Goal: Information Seeking & Learning: Learn about a topic

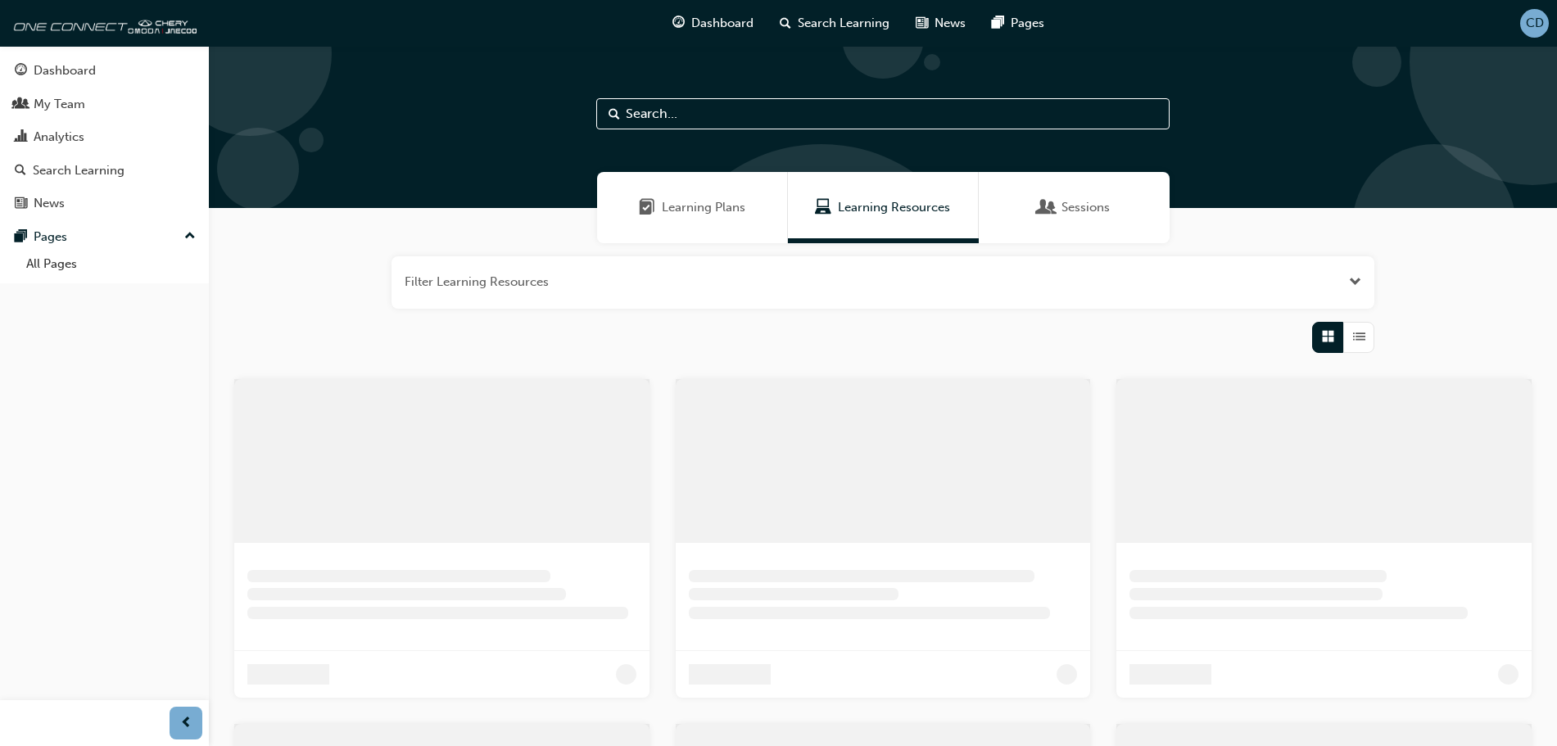
click at [873, 215] on span "Learning Resources" at bounding box center [894, 207] width 112 height 19
click at [853, 106] on input "text" at bounding box center [882, 113] width 573 height 31
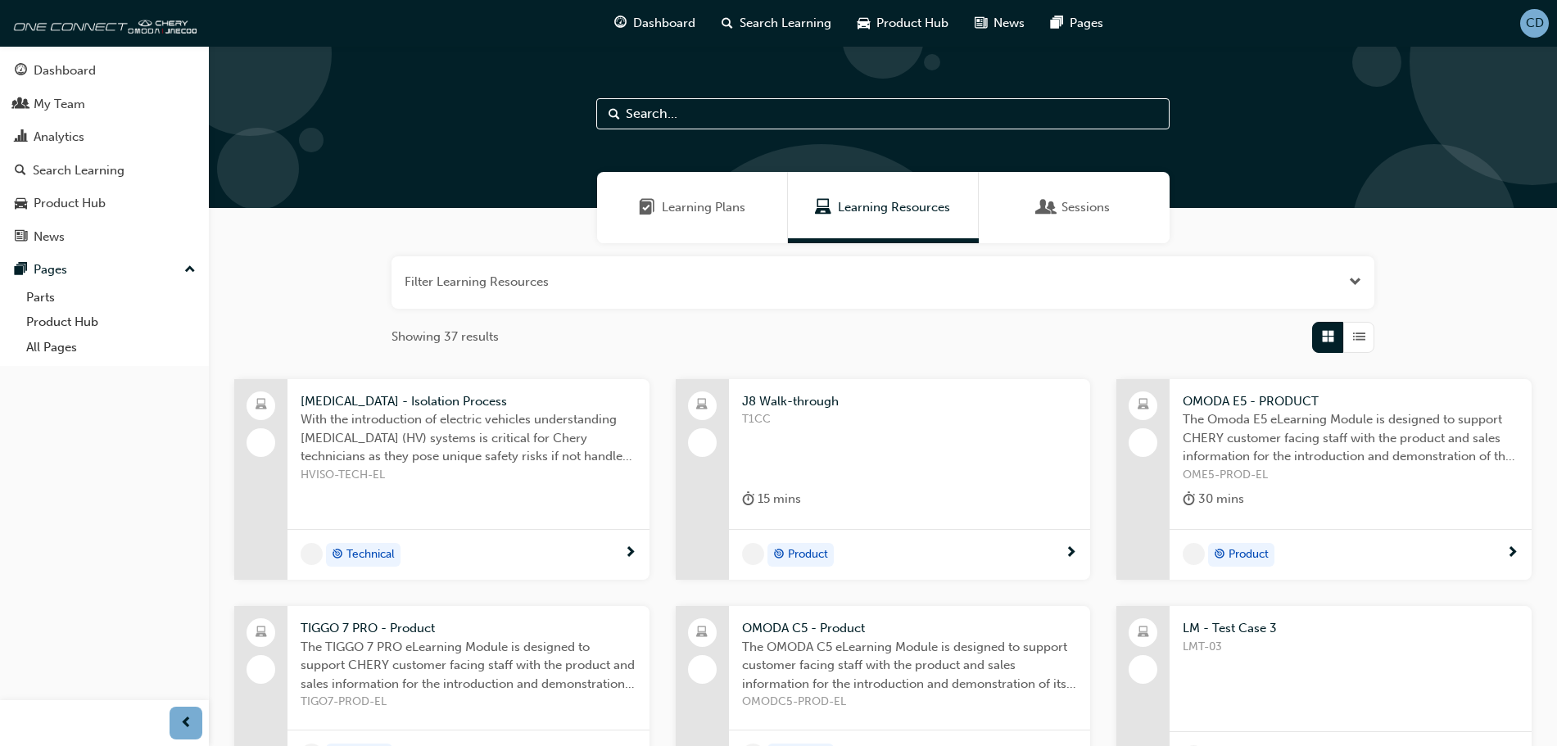
scroll to position [102, 0]
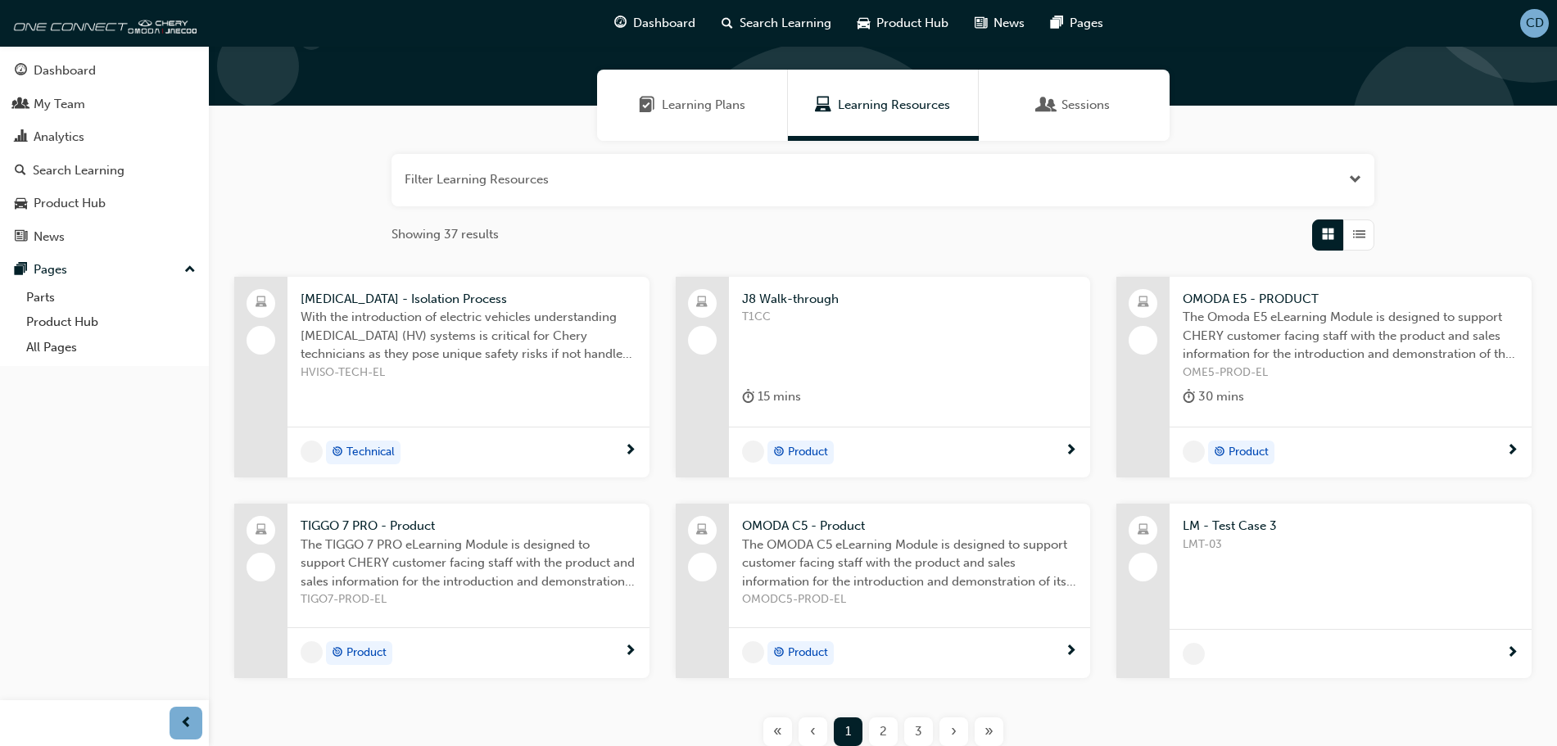
click at [1267, 667] on div at bounding box center [1351, 653] width 362 height 49
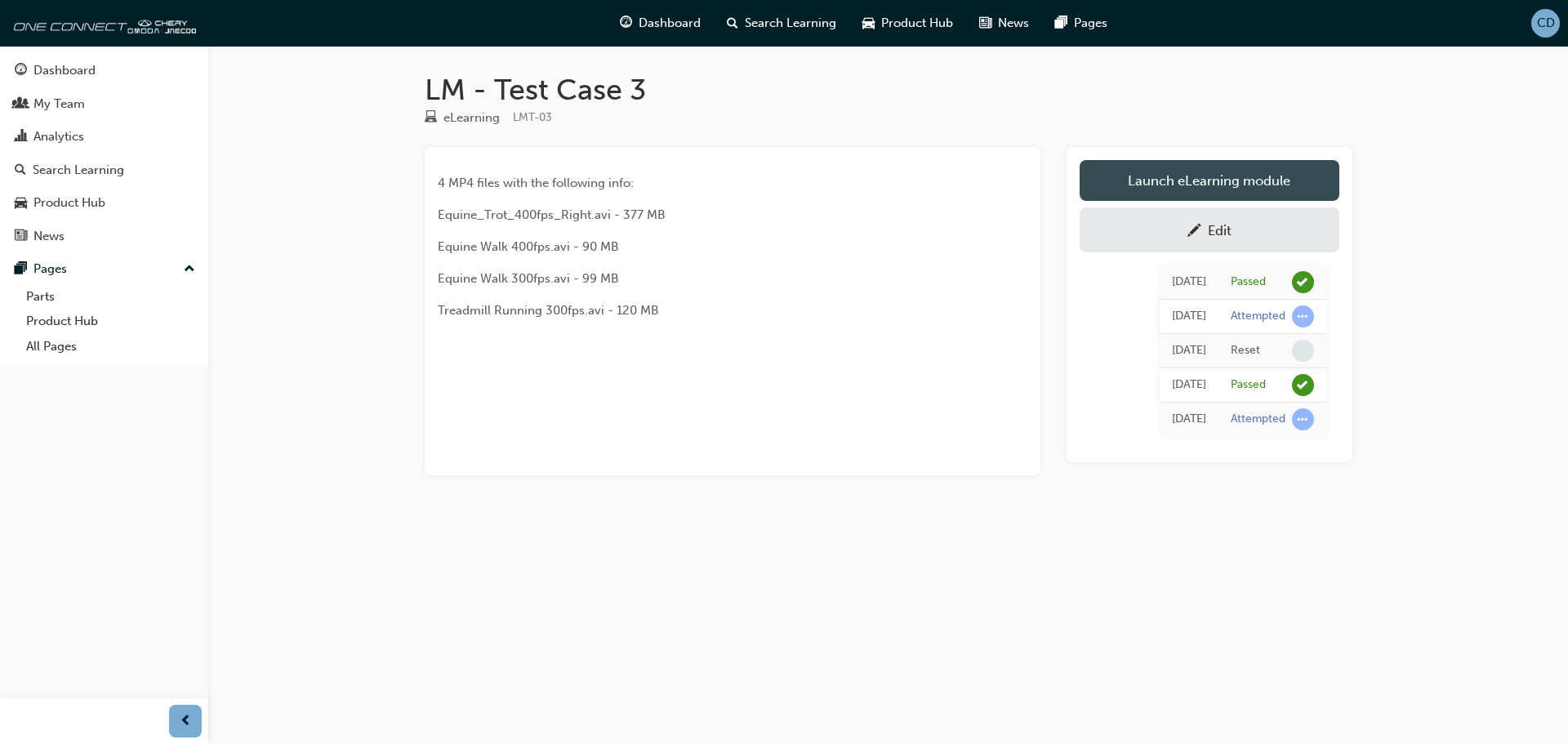
click at [1220, 172] on link "Launch eLearning module" at bounding box center [1209, 181] width 260 height 41
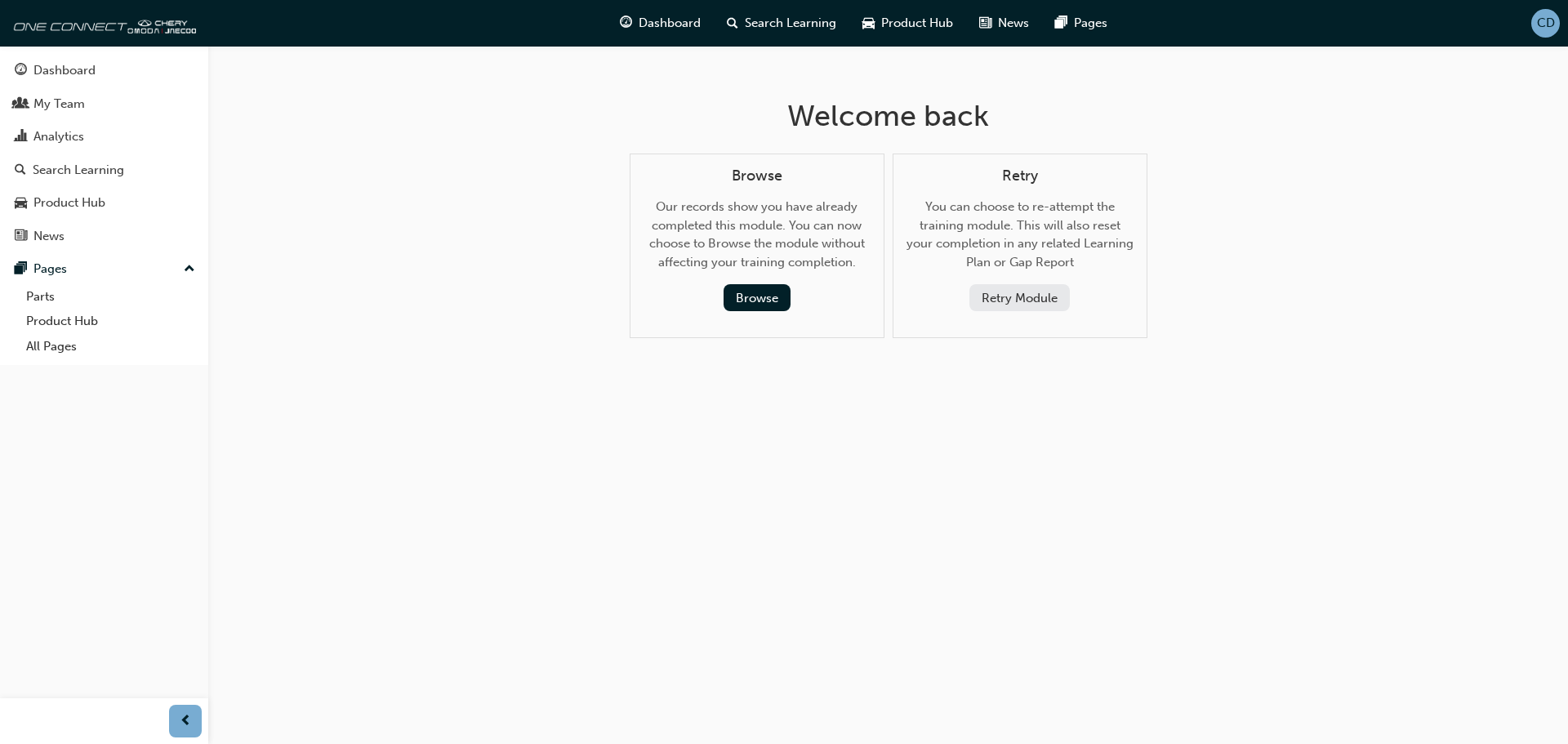
click at [1033, 310] on button "Retry Module" at bounding box center [1019, 297] width 101 height 27
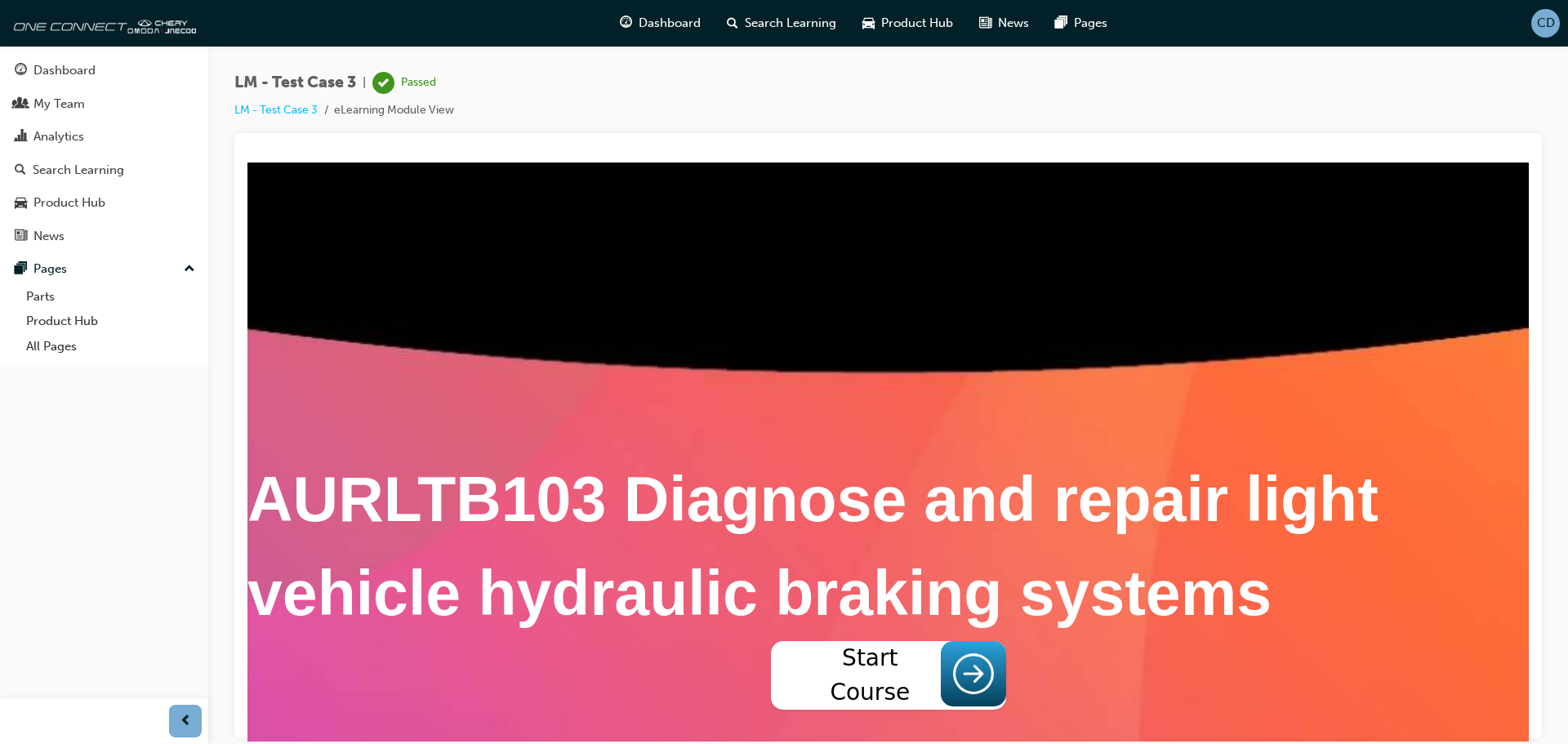
drag, startPoint x: 1299, startPoint y: 355, endPoint x: 1321, endPoint y: 405, distance: 54.6
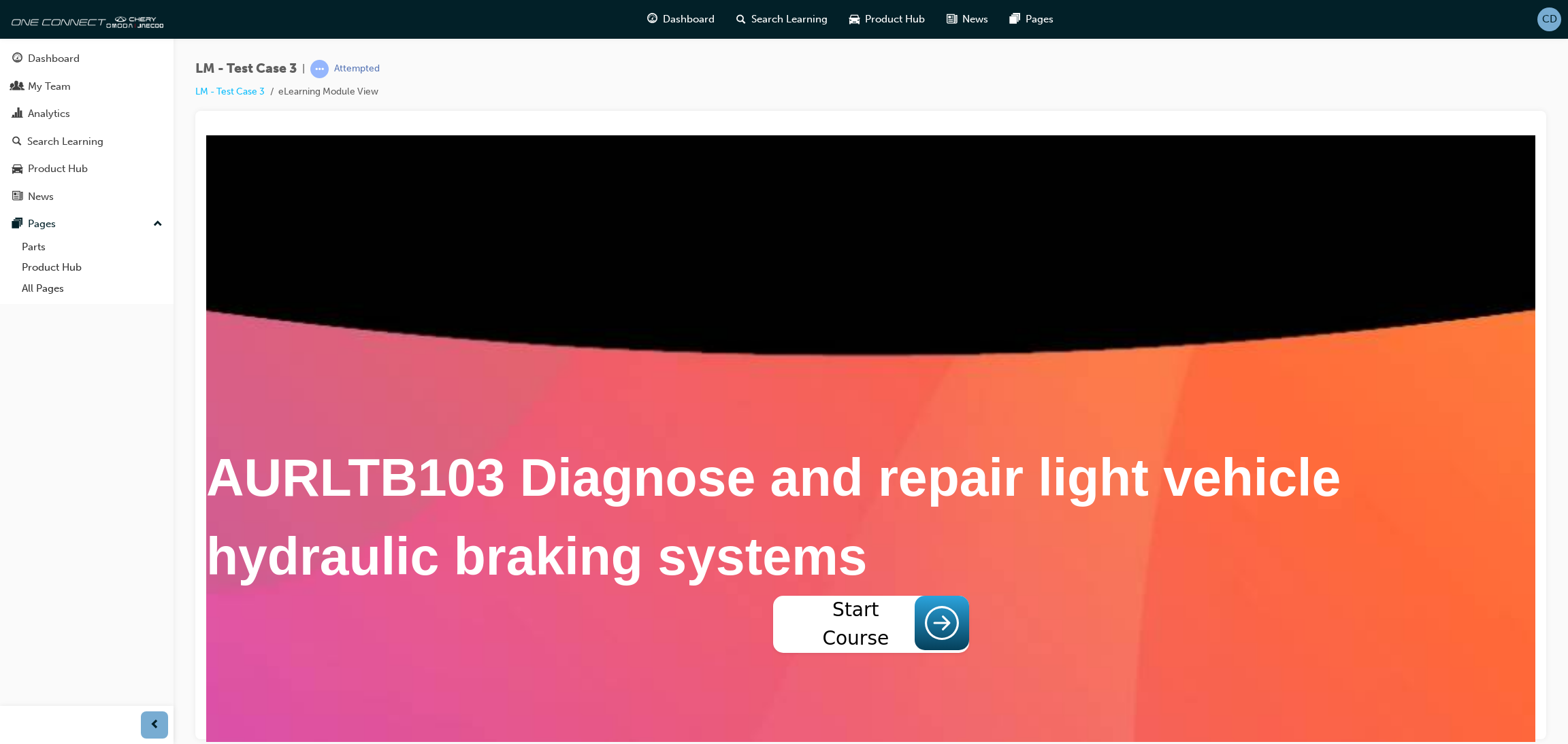
click at [803, 619] on span "Start Course" at bounding box center [855, 624] width 119 height 57
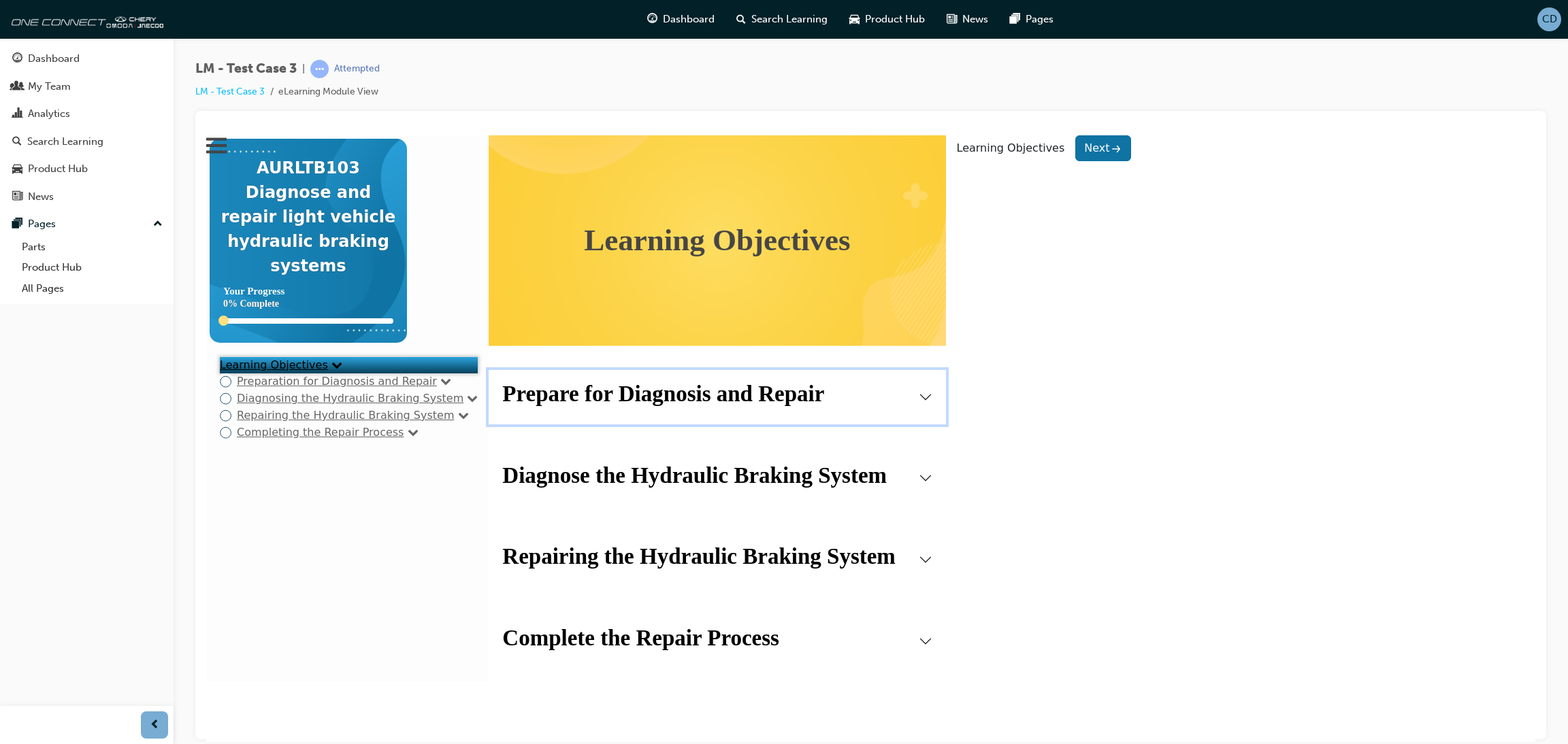
click at [680, 398] on strong "Prepare for Diagnosis and Repair" at bounding box center [664, 393] width 322 height 24
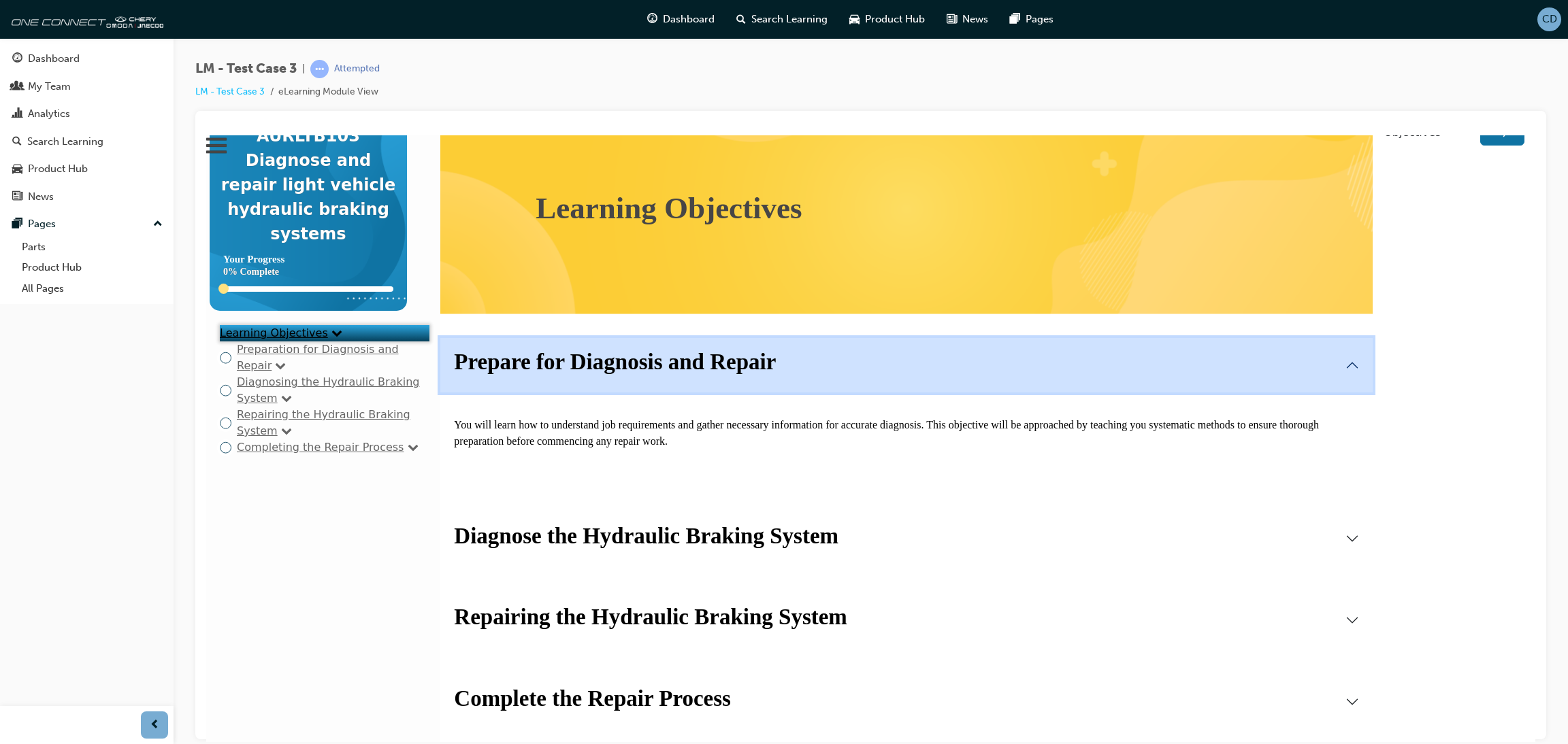
scroll to position [190, 0]
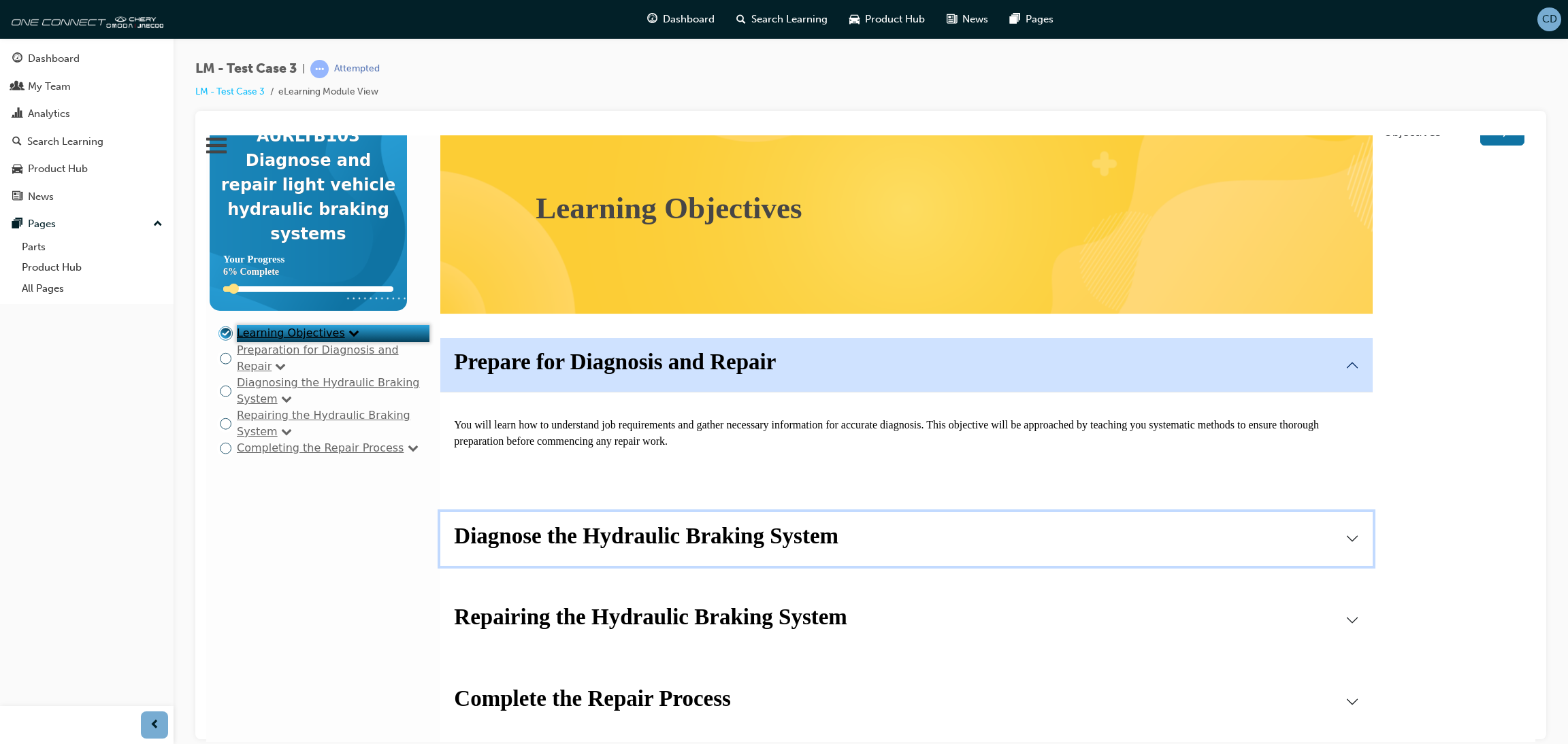
click at [705, 523] on strong "Diagnose the Hydraulic Braking System" at bounding box center [645, 535] width 385 height 24
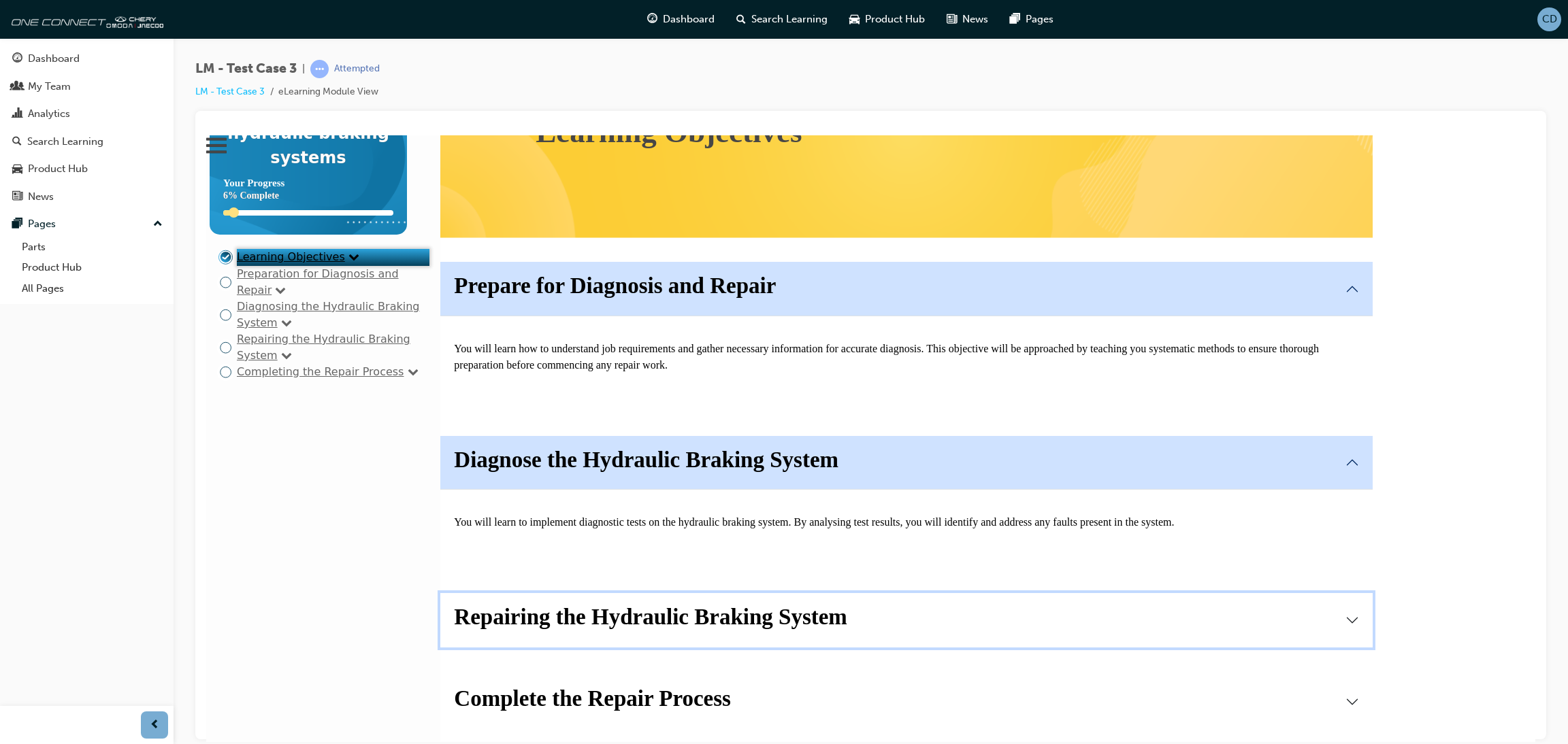
click at [725, 604] on strong "Repairing the Hydraulic Braking System" at bounding box center [650, 616] width 394 height 24
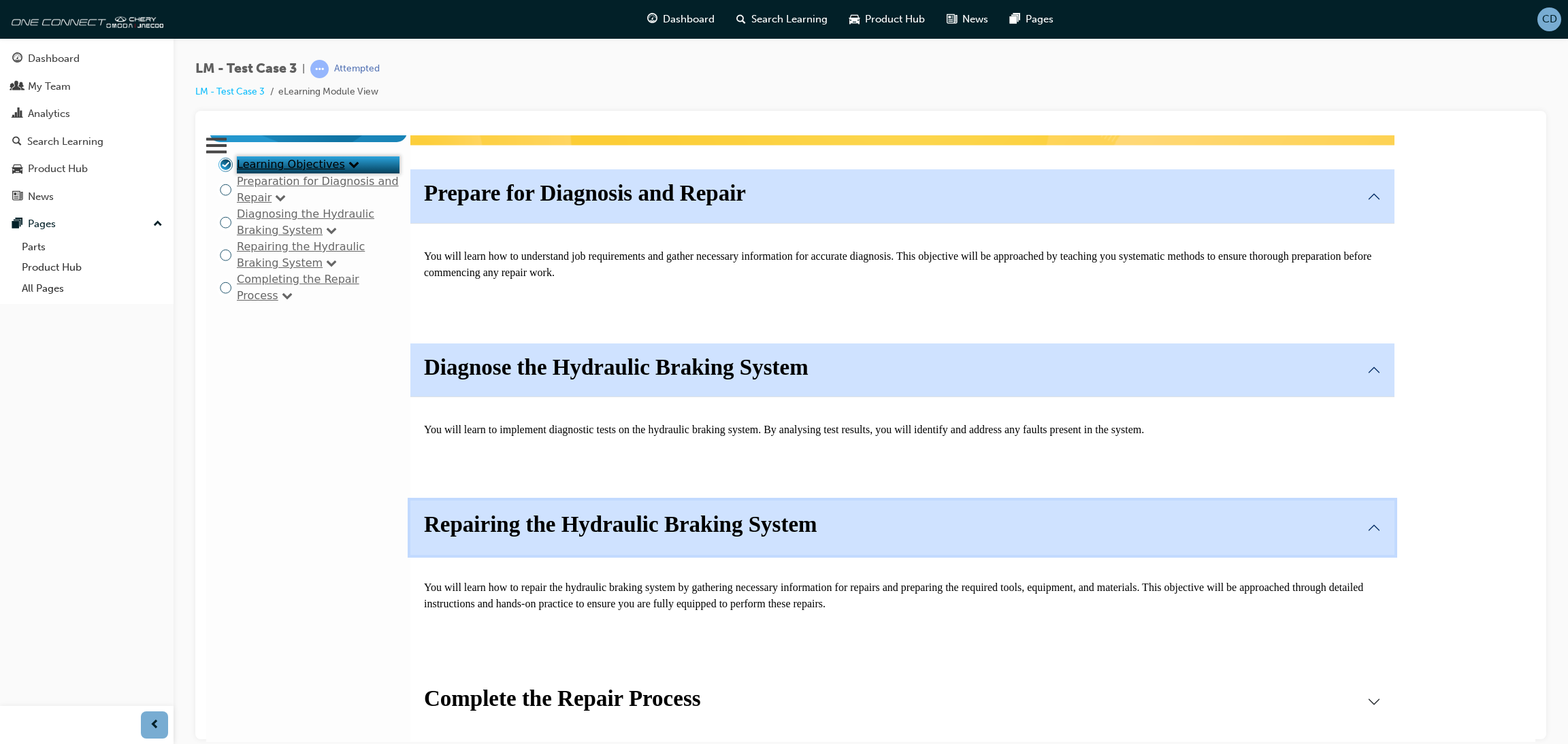
scroll to position [397, 0]
click at [730, 619] on button "Complete the Repair Process" at bounding box center [902, 702] width 984 height 55
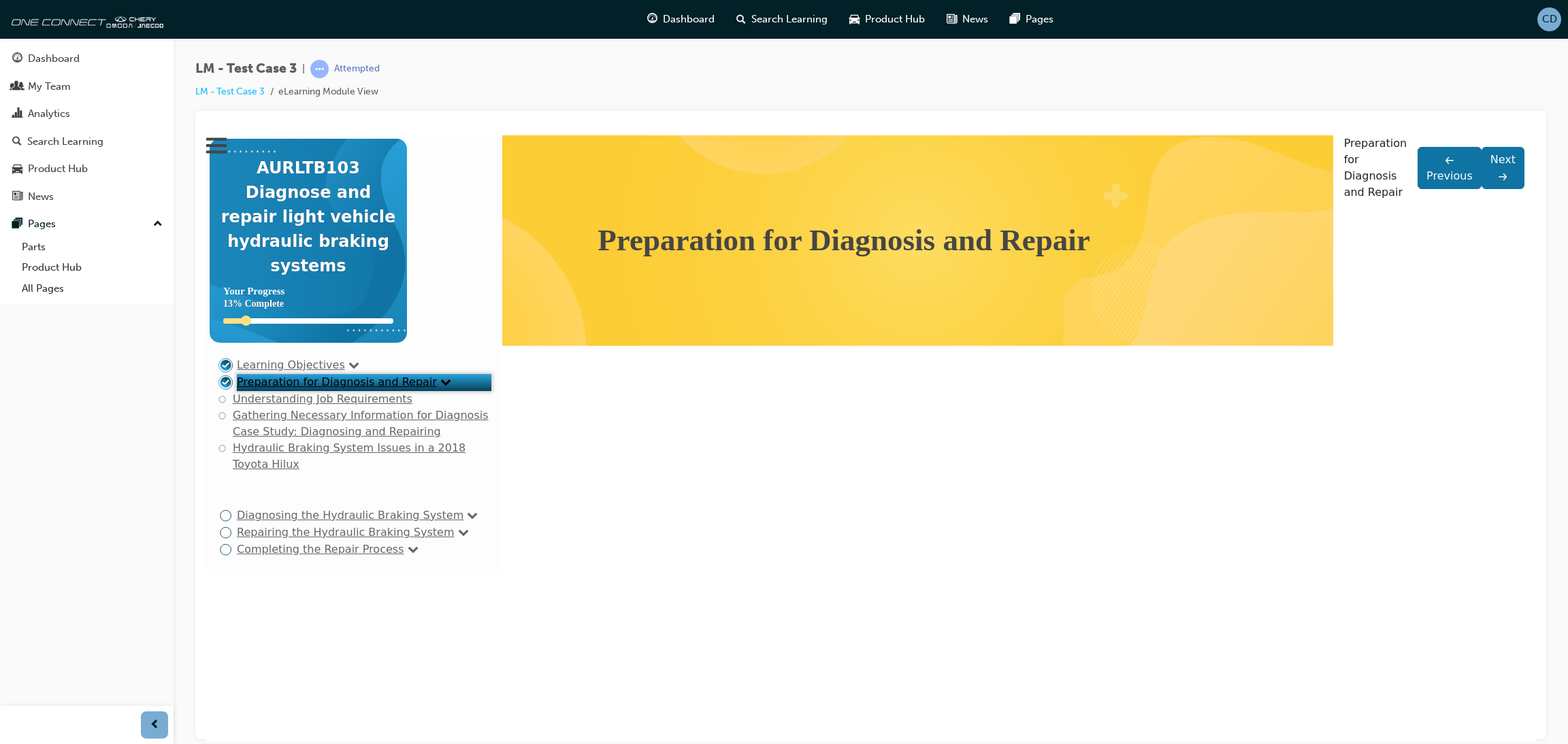
scroll to position [0, 0]
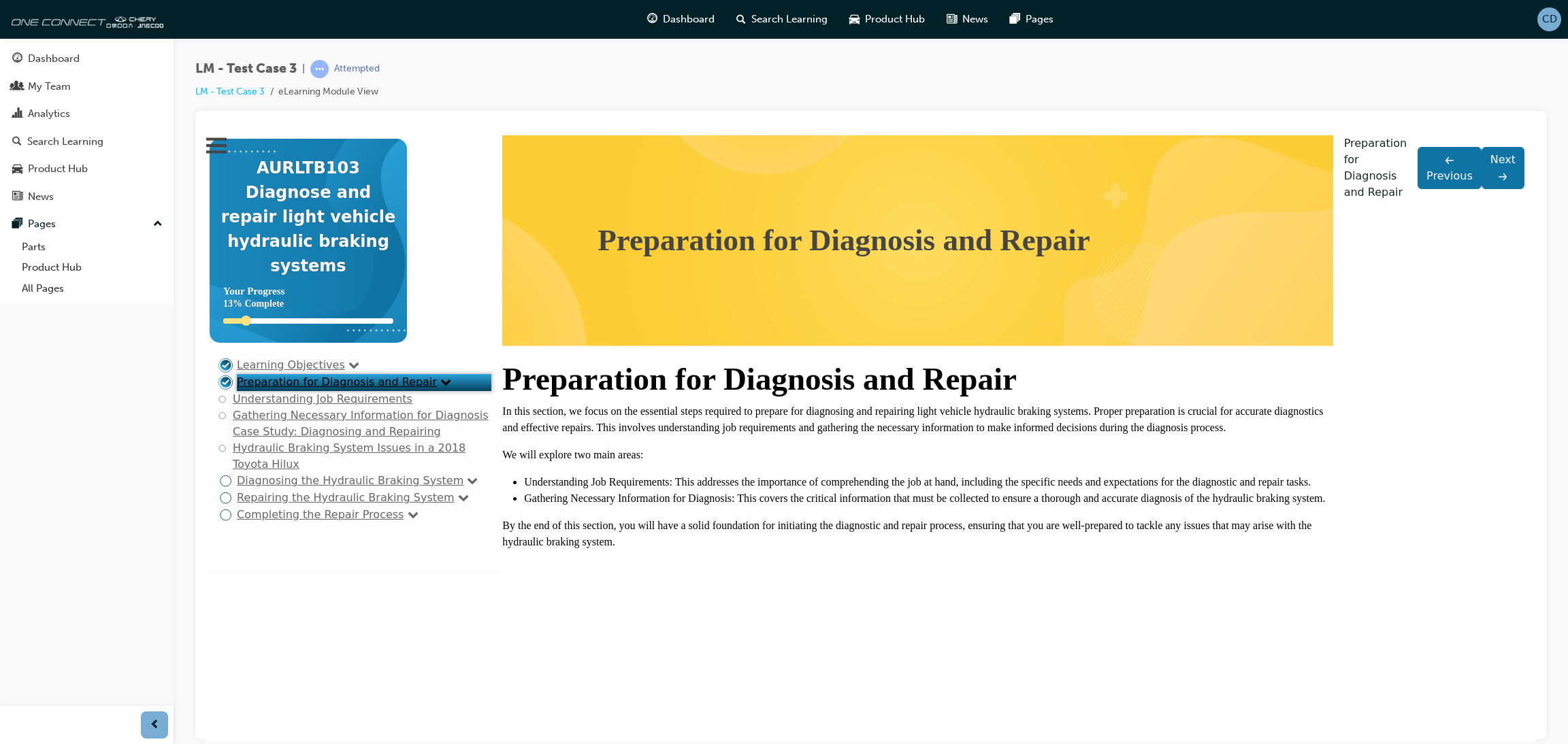
click at [288, 404] on link "Understanding Job Requirements" at bounding box center [322, 399] width 179 height 13
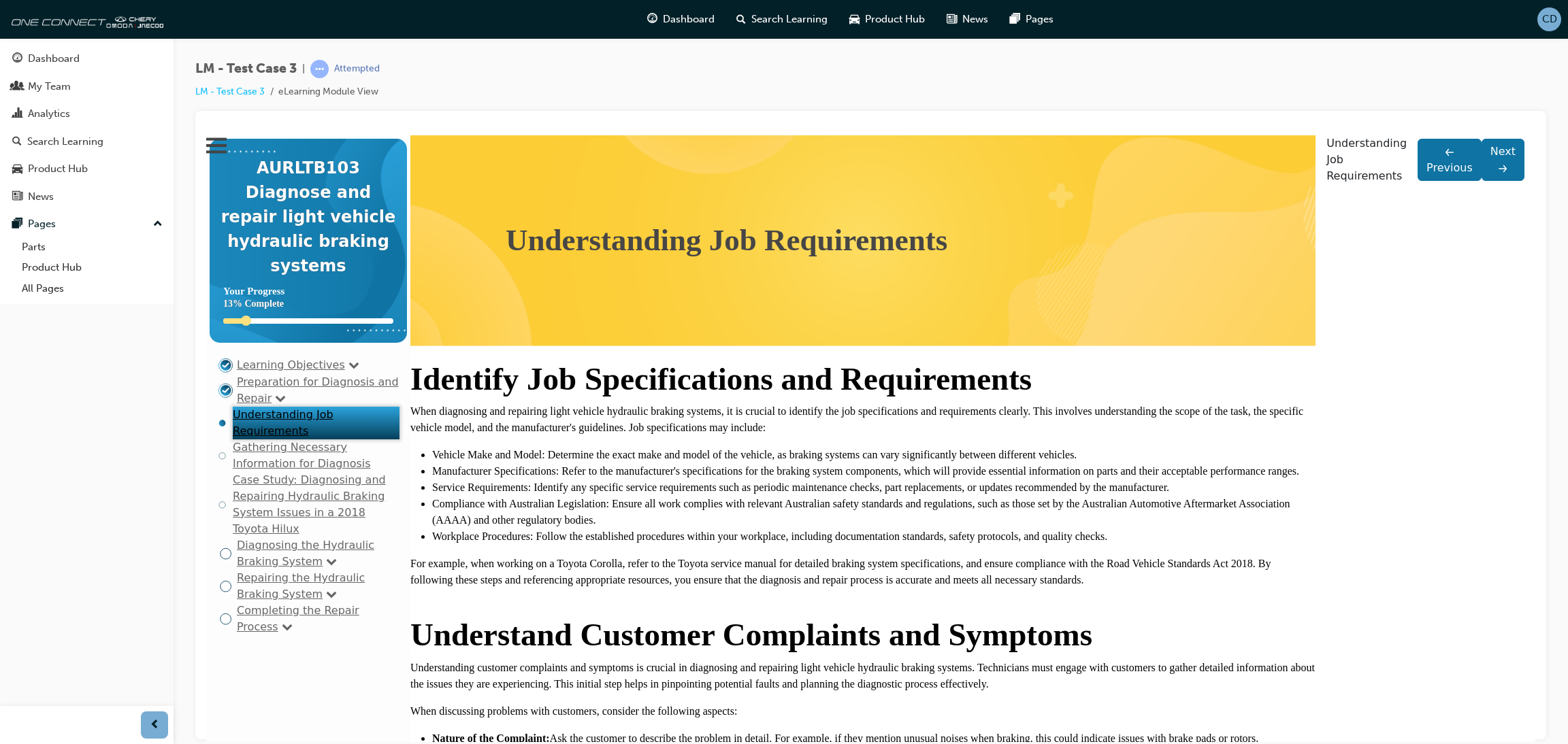
click at [283, 457] on link "Gathering Necessary Information for Diagnosis" at bounding box center [301, 454] width 138 height 29
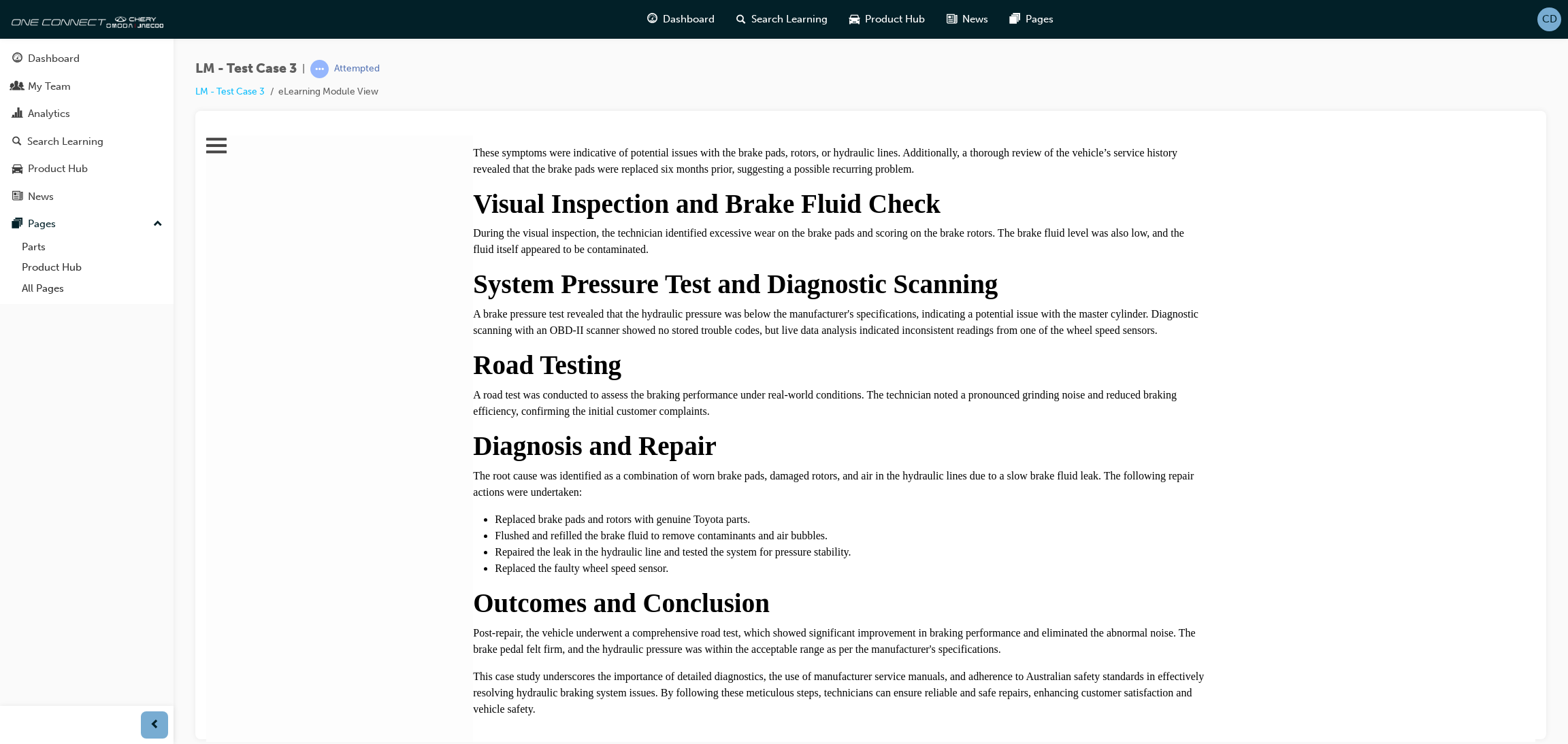
scroll to position [711, 0]
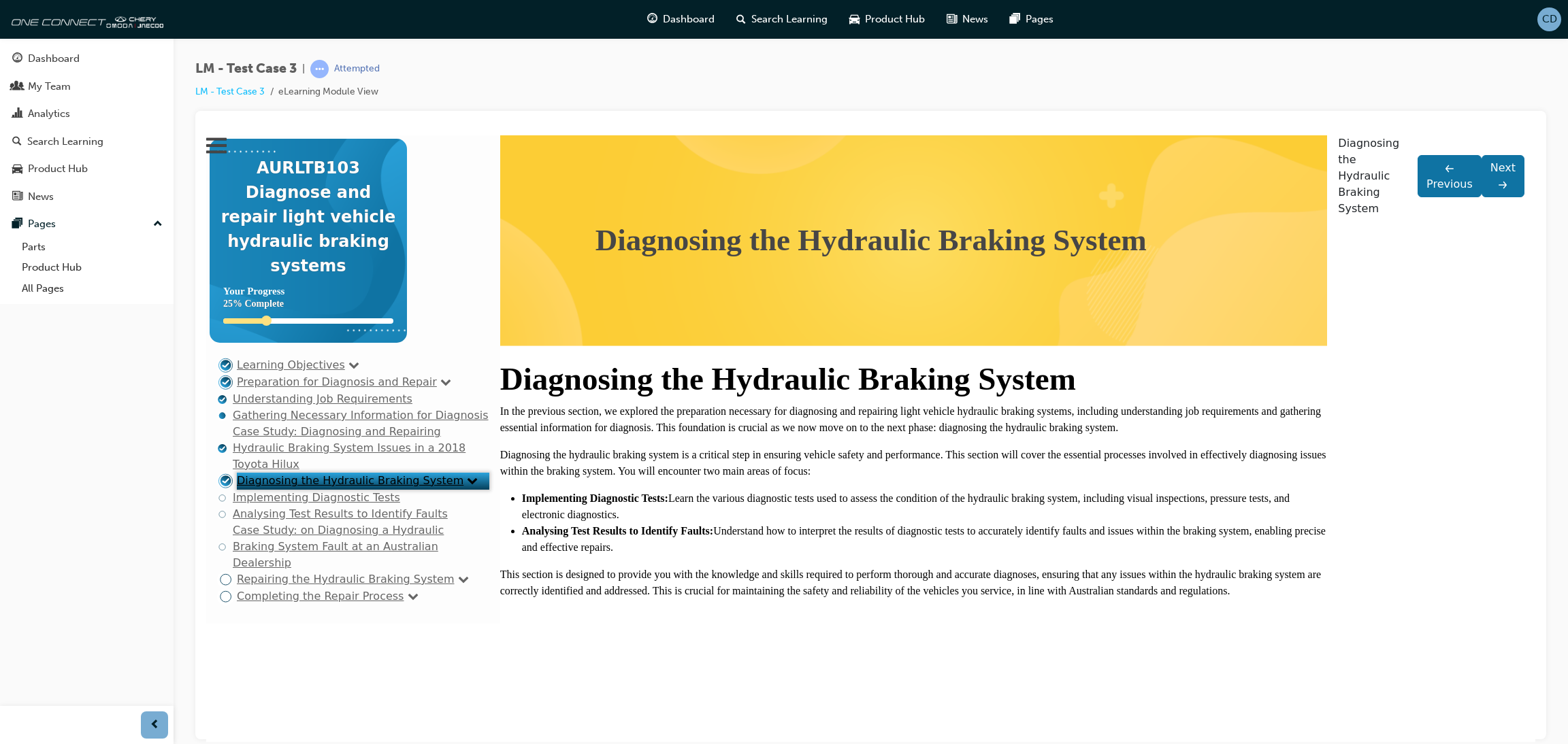
scroll to position [86, 0]
click at [301, 503] on link "Implementing Diagnostic Tests" at bounding box center [316, 497] width 168 height 13
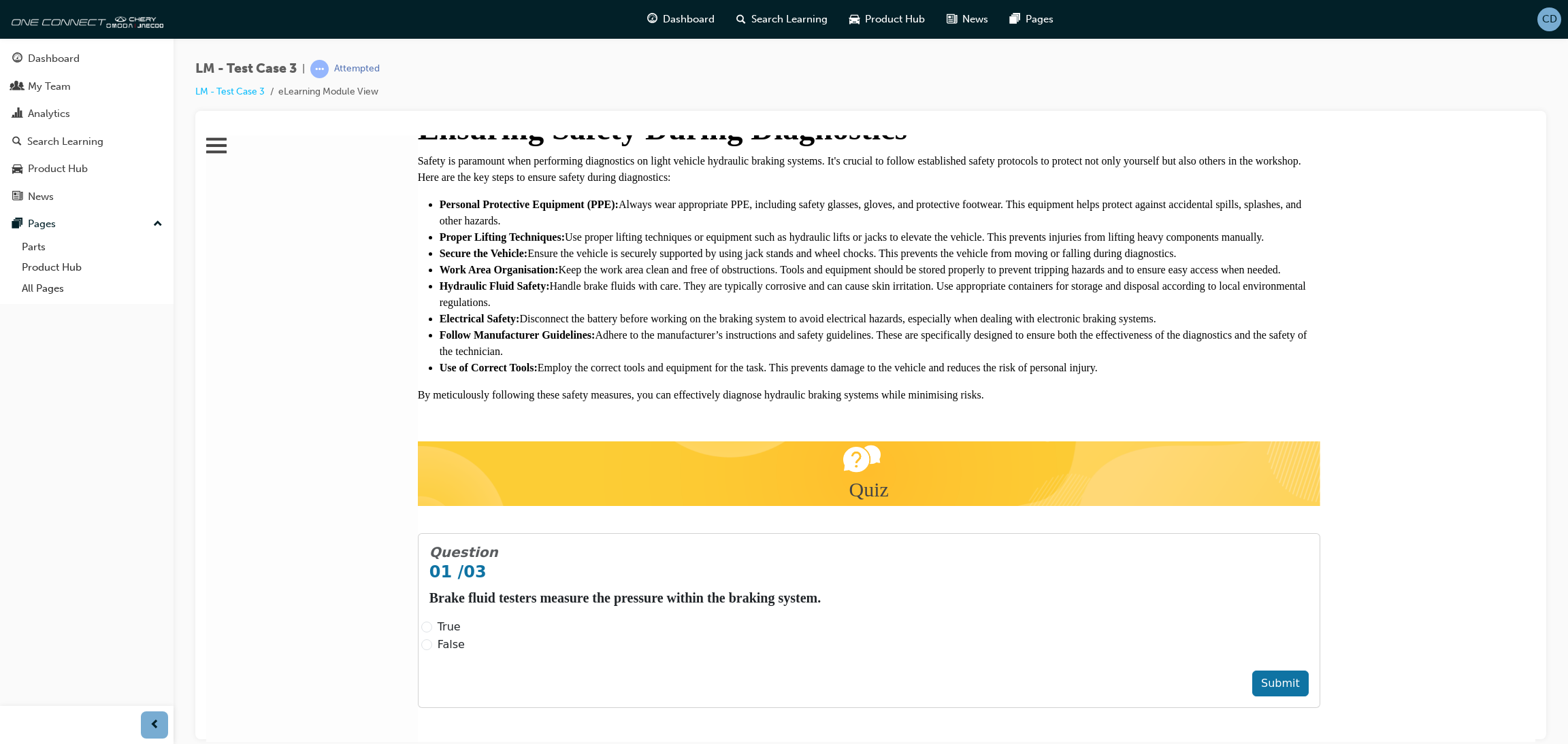
scroll to position [3944, 0]
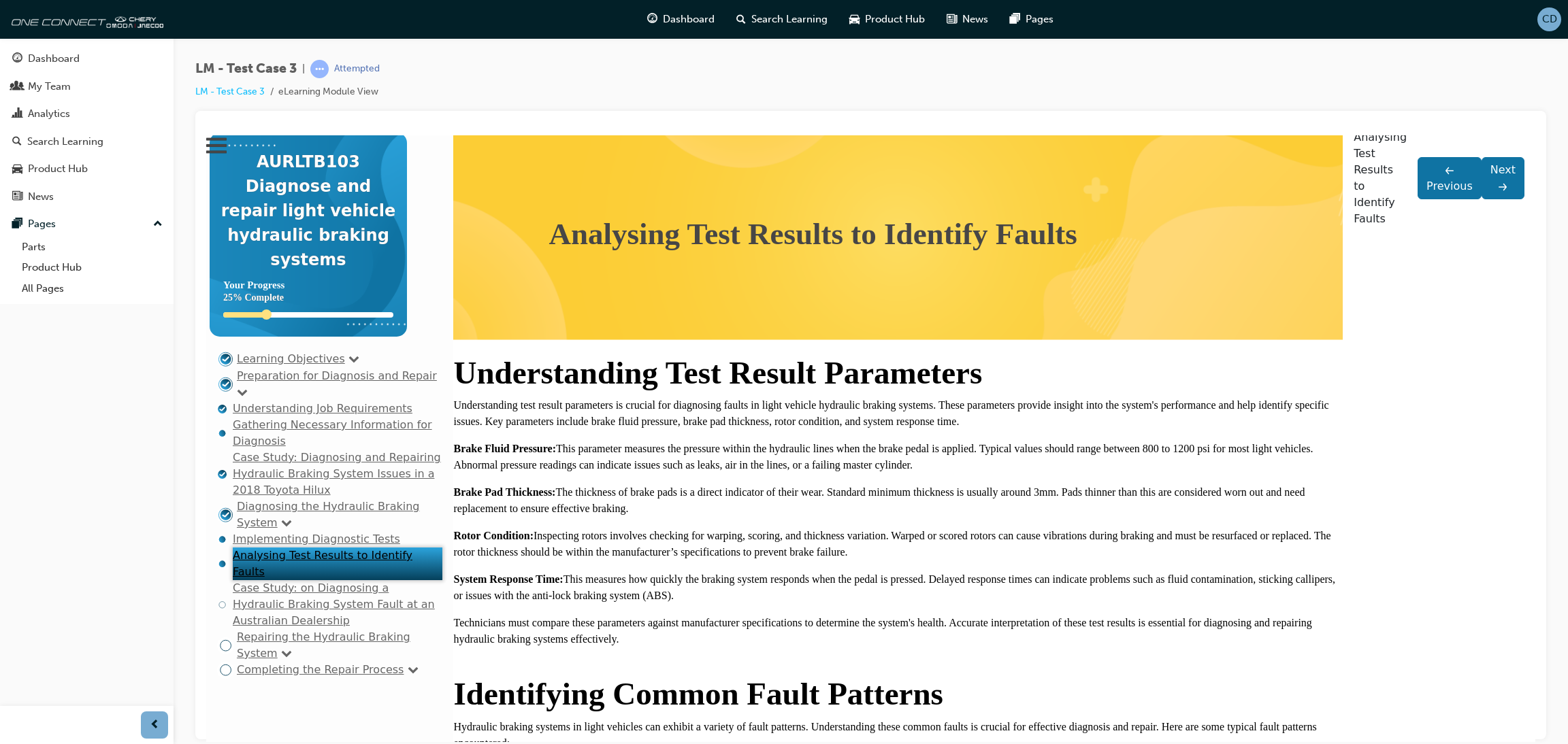
scroll to position [0, 0]
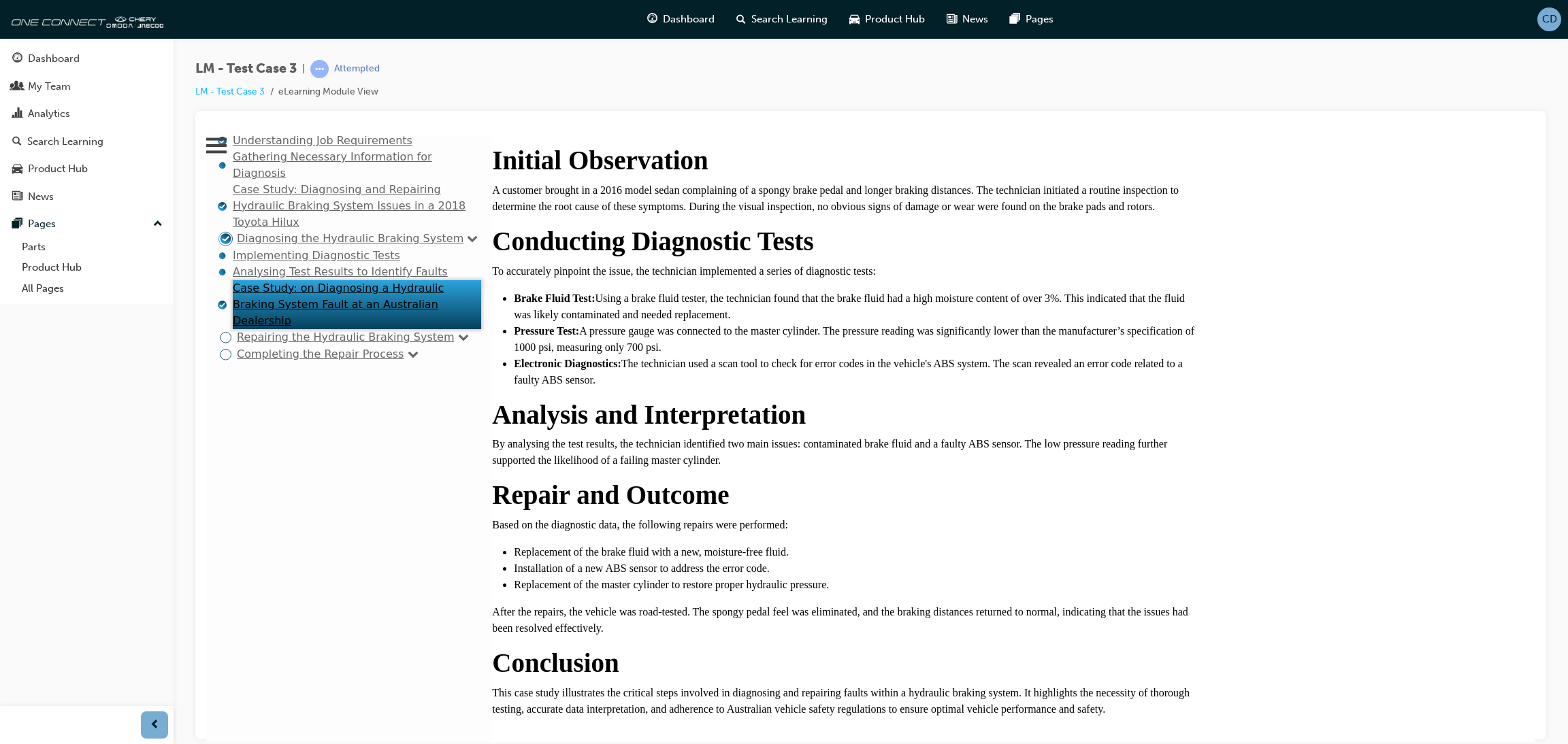
scroll to position [110, 0]
click at [262, 343] on link "Repairing the Hydraulic Braking System" at bounding box center [345, 336] width 217 height 13
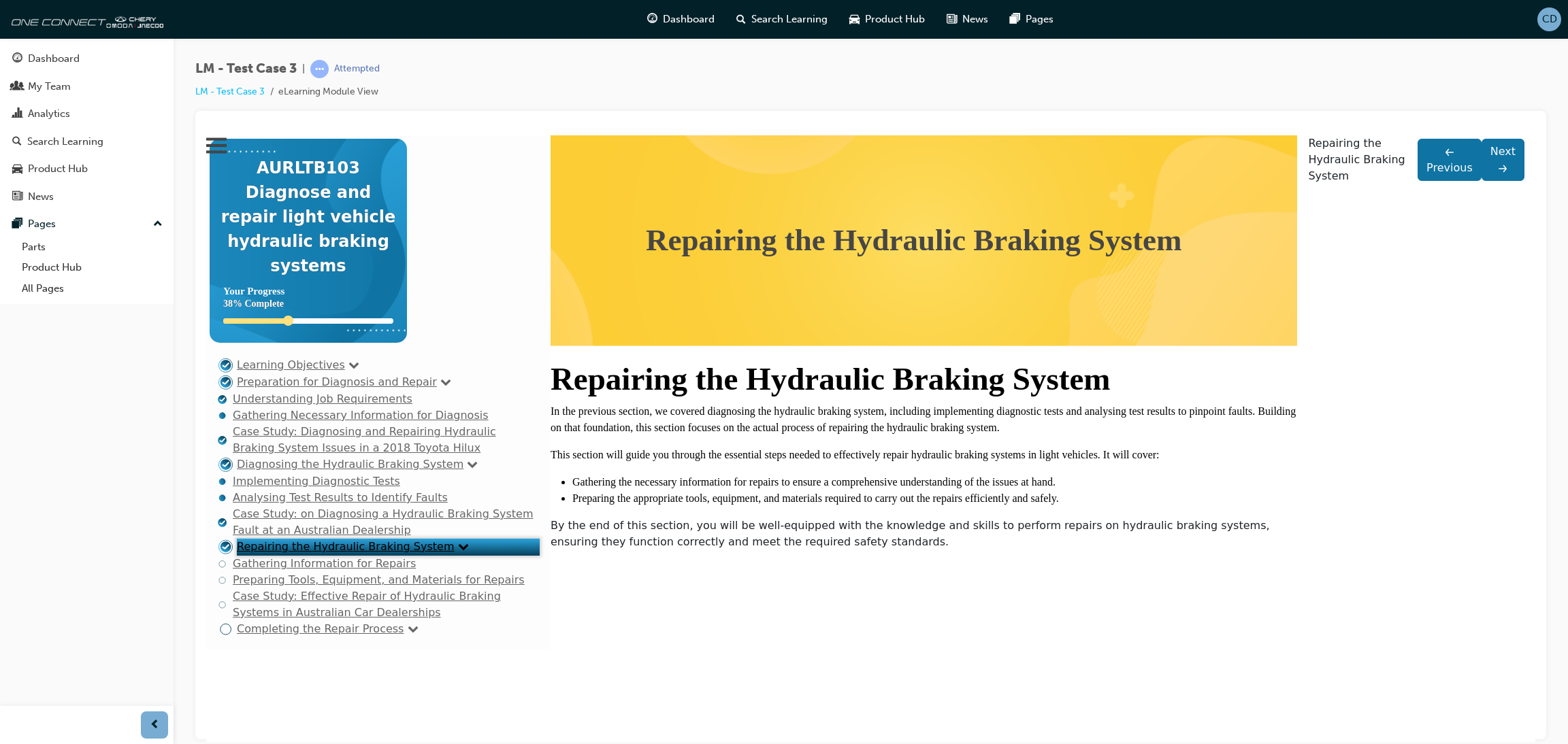
scroll to position [68, 0]
click at [270, 570] on link "Gathering Information for Repairs" at bounding box center [324, 563] width 183 height 13
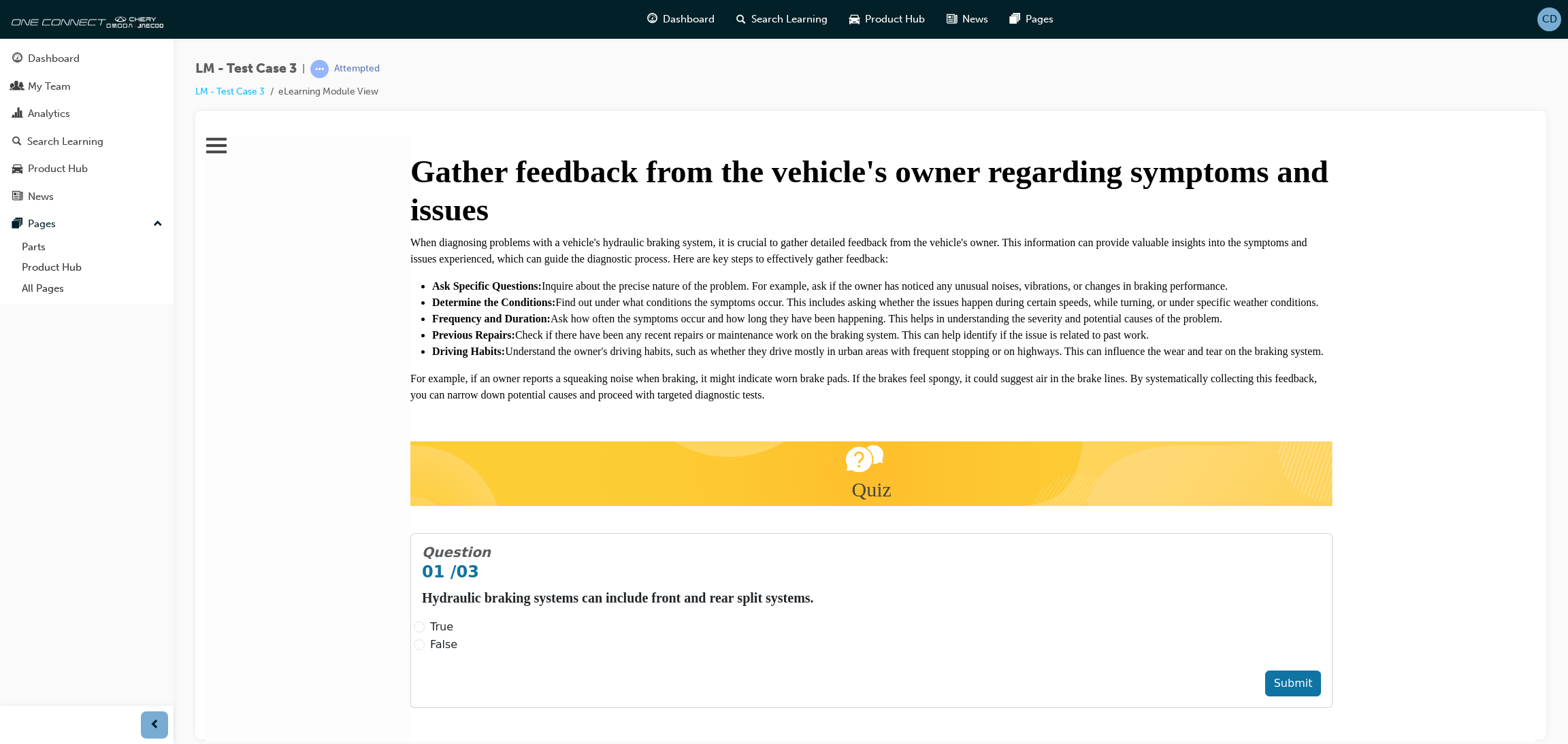
scroll to position [2142, 0]
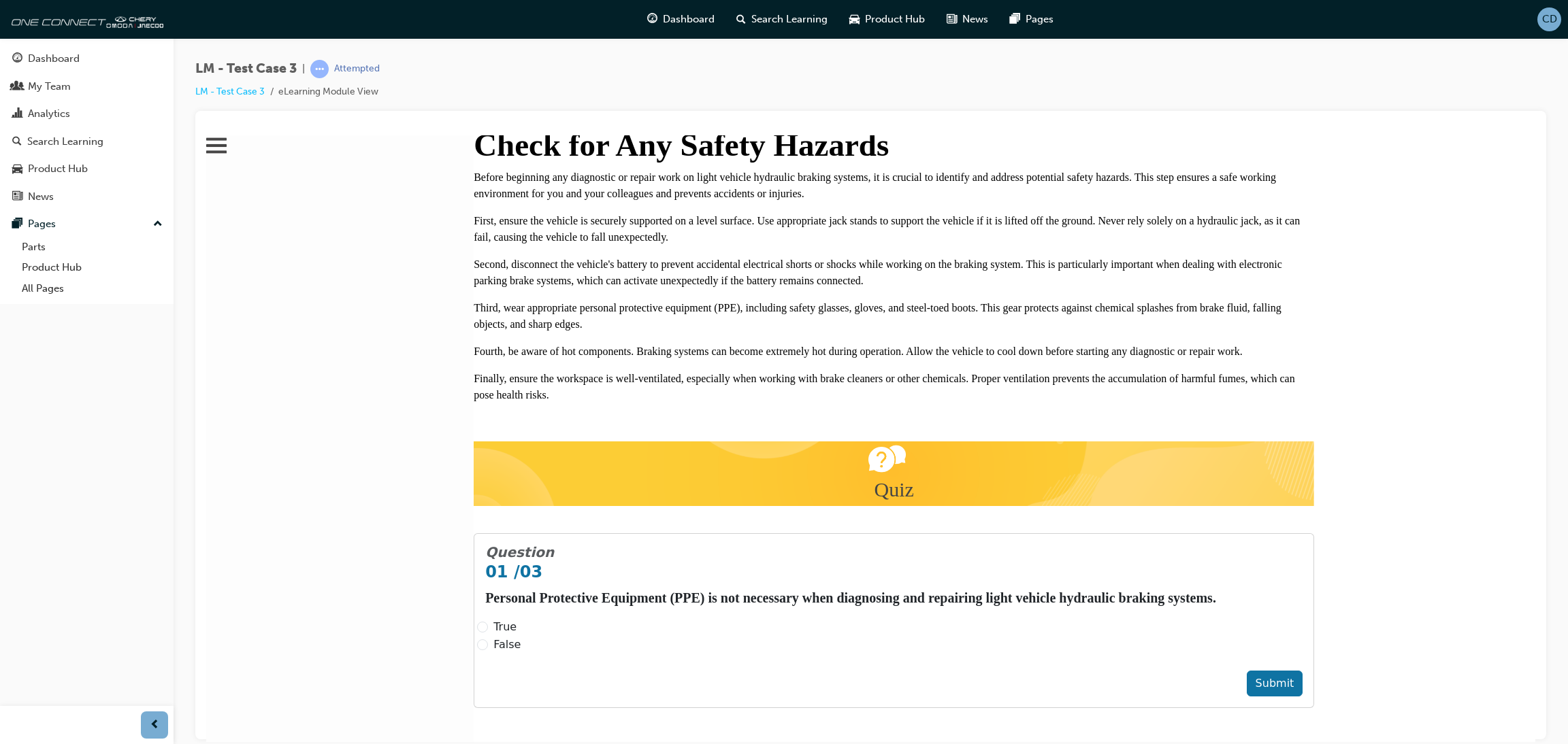
scroll to position [2039, 0]
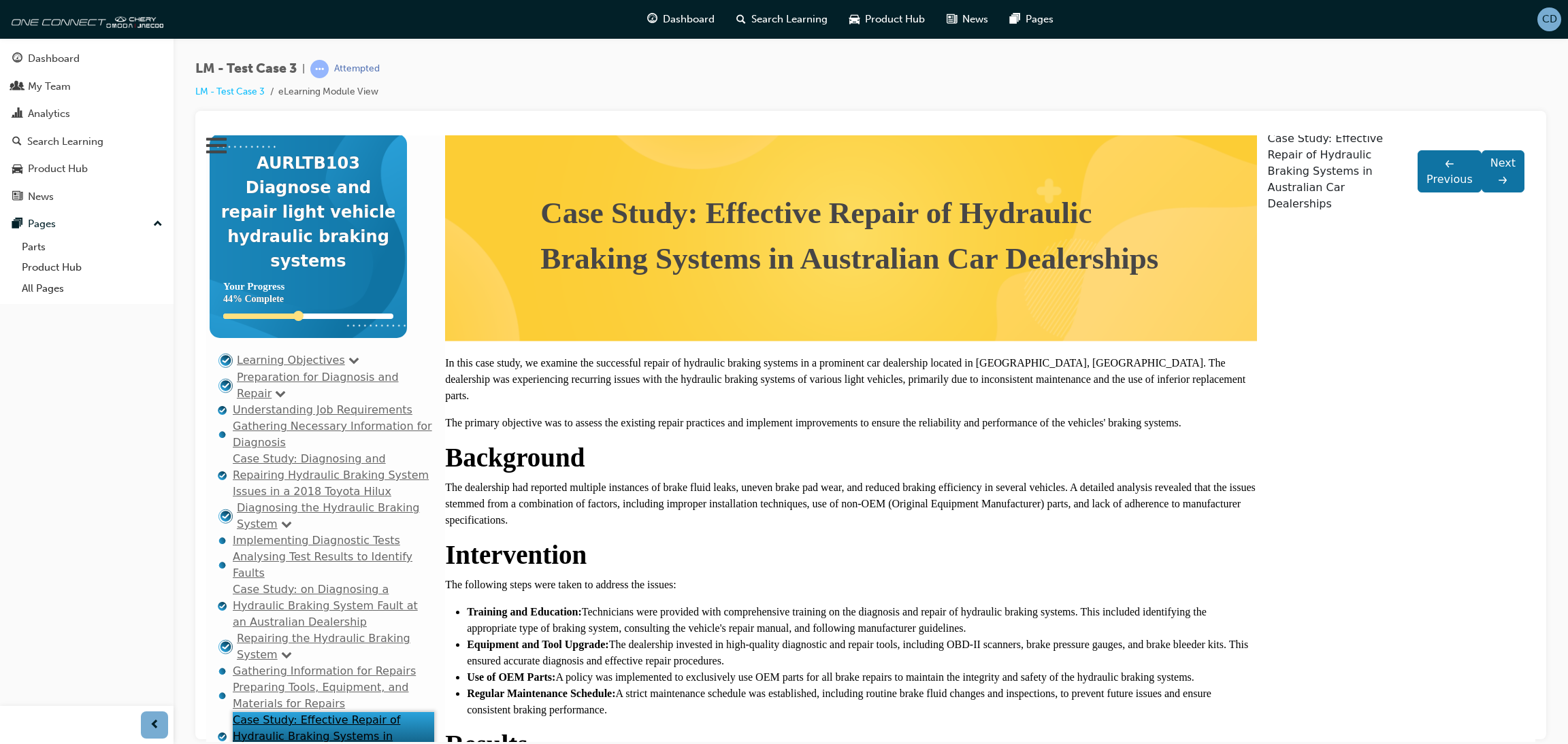
scroll to position [0, 0]
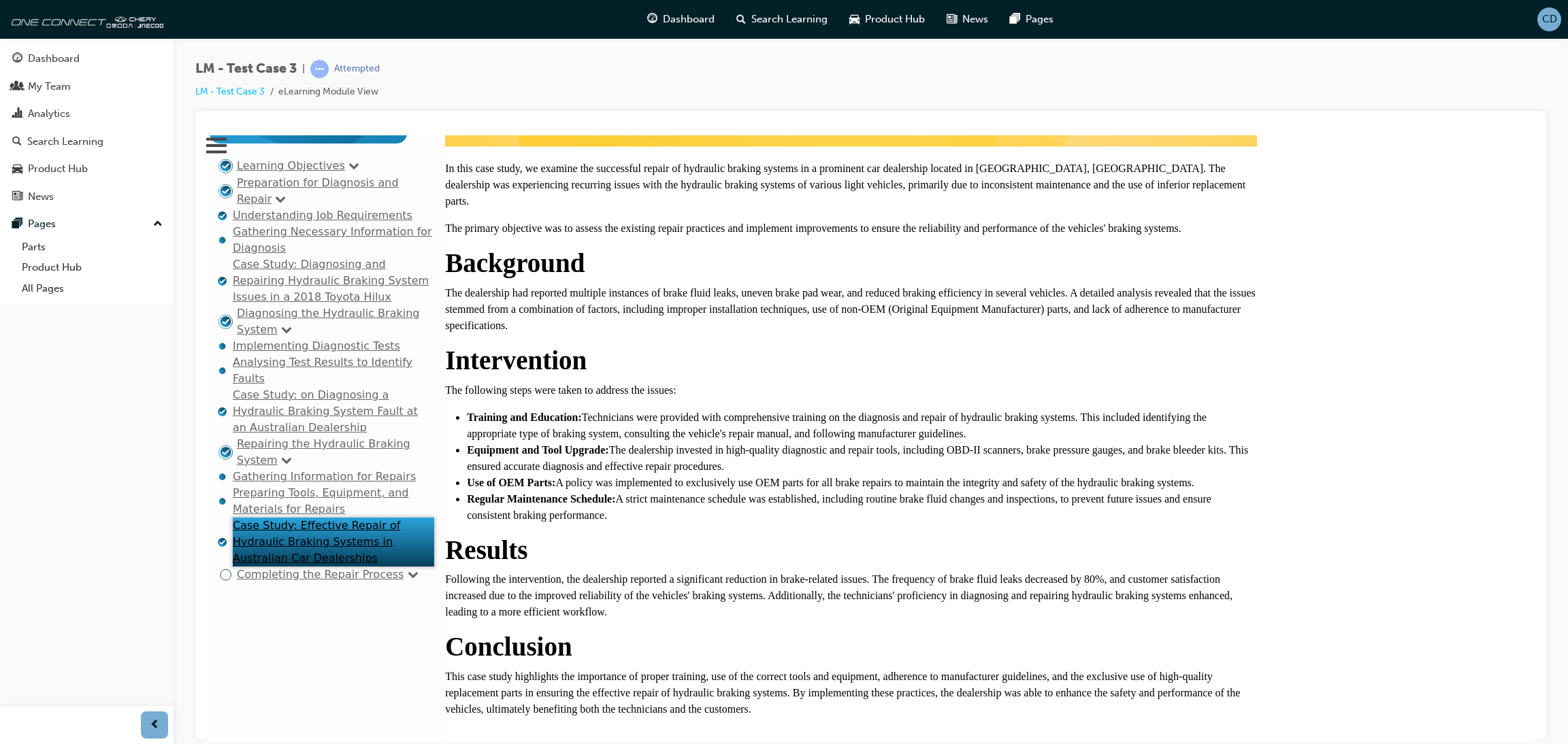
click at [306, 580] on link "Completing the Repair Process" at bounding box center [320, 574] width 167 height 13
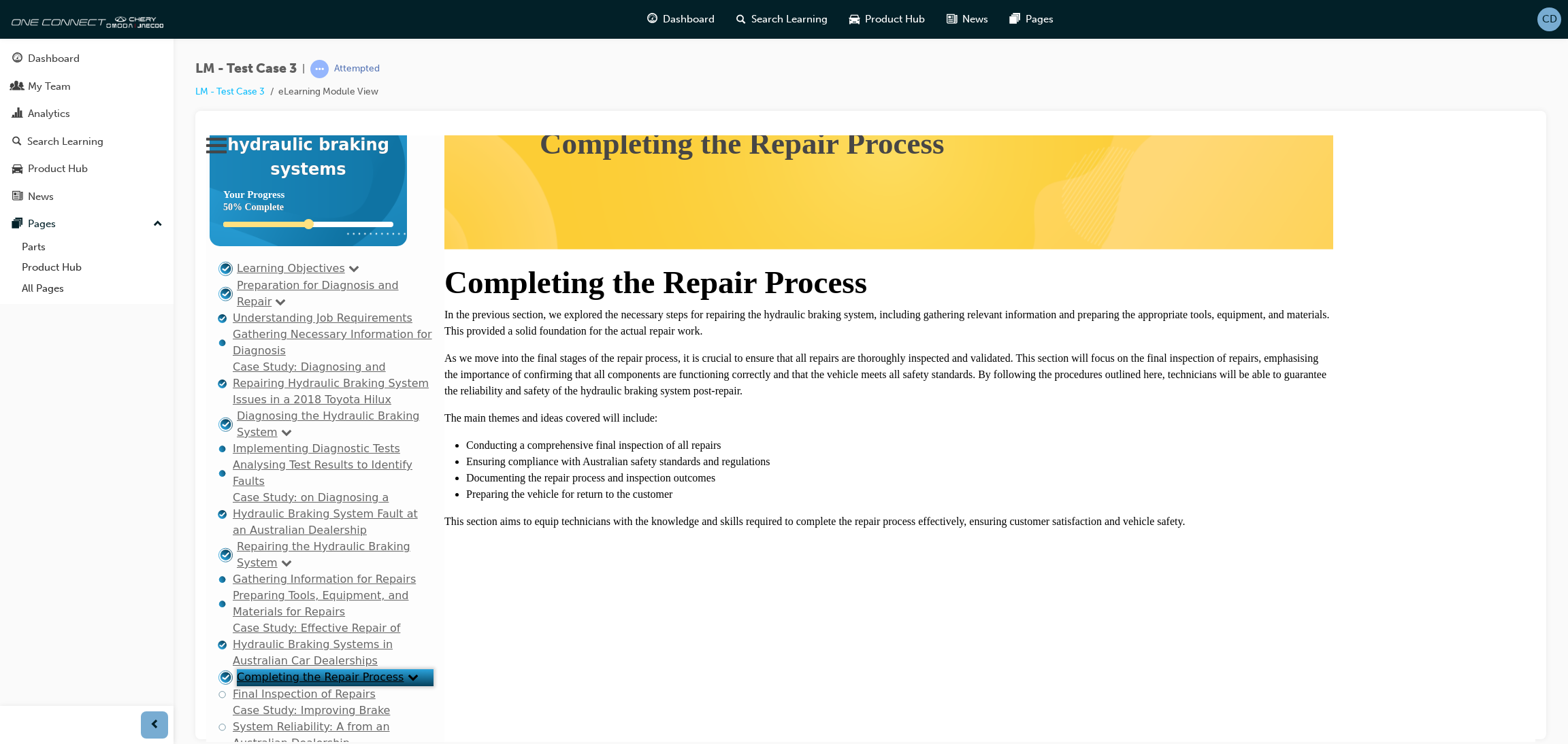
click at [239, 619] on div ".topic-todo-icon-cls-1 { fill: none; stroke: #05405b; stroke-miterlimit: 10; st…" at bounding box center [325, 694] width 217 height 17
click at [312, 619] on link "Final Inspection of Repairs" at bounding box center [304, 693] width 143 height 13
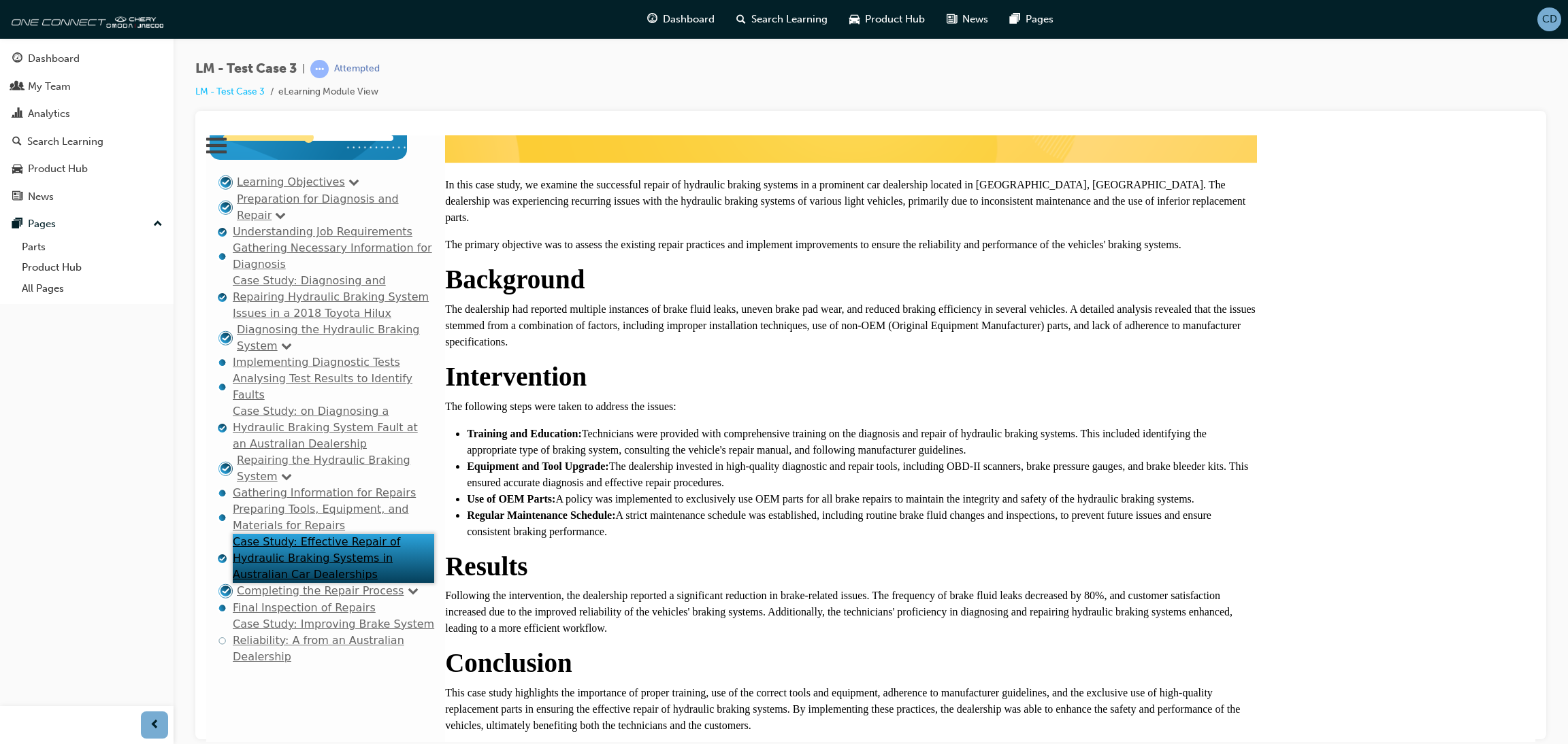
click at [273, 619] on link "Case Study: Improving Brake System Reliability: A from an Australian Dealership" at bounding box center [333, 639] width 202 height 46
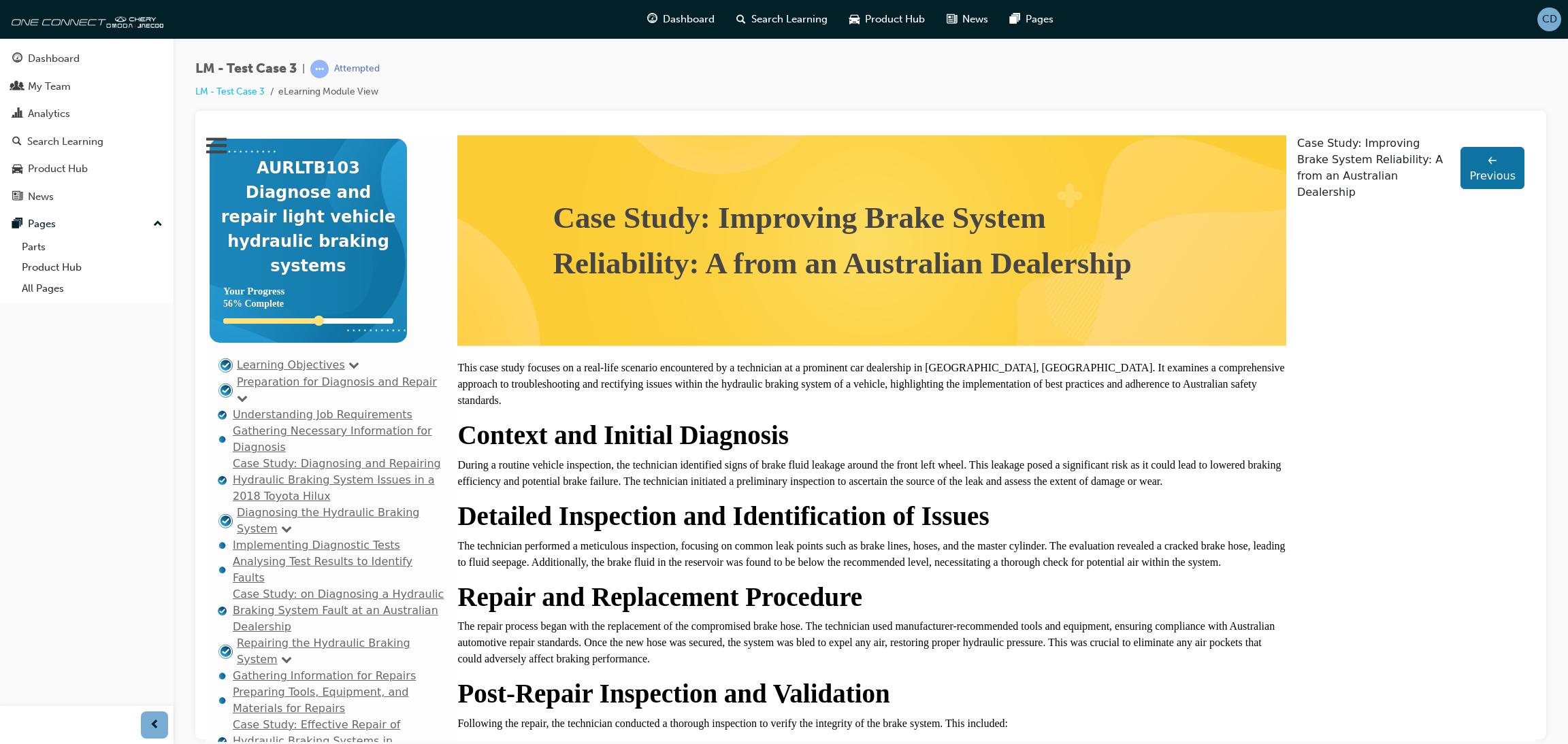
click at [331, 457] on link "Case Study: Diagnosing and Repairing Hydraulic Braking System Issues in a 2018 …" at bounding box center [336, 479] width 208 height 46
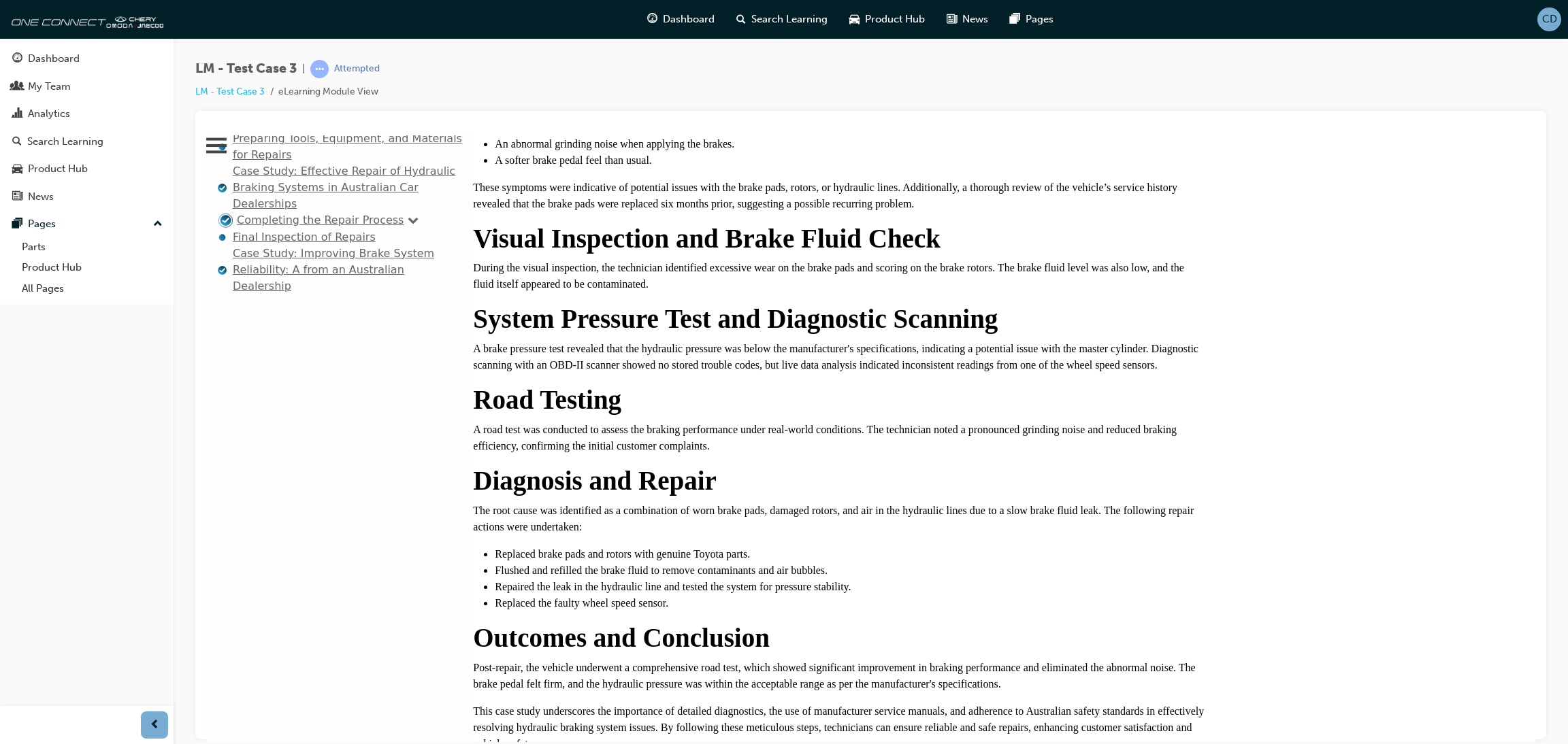
scroll to position [507, 0]
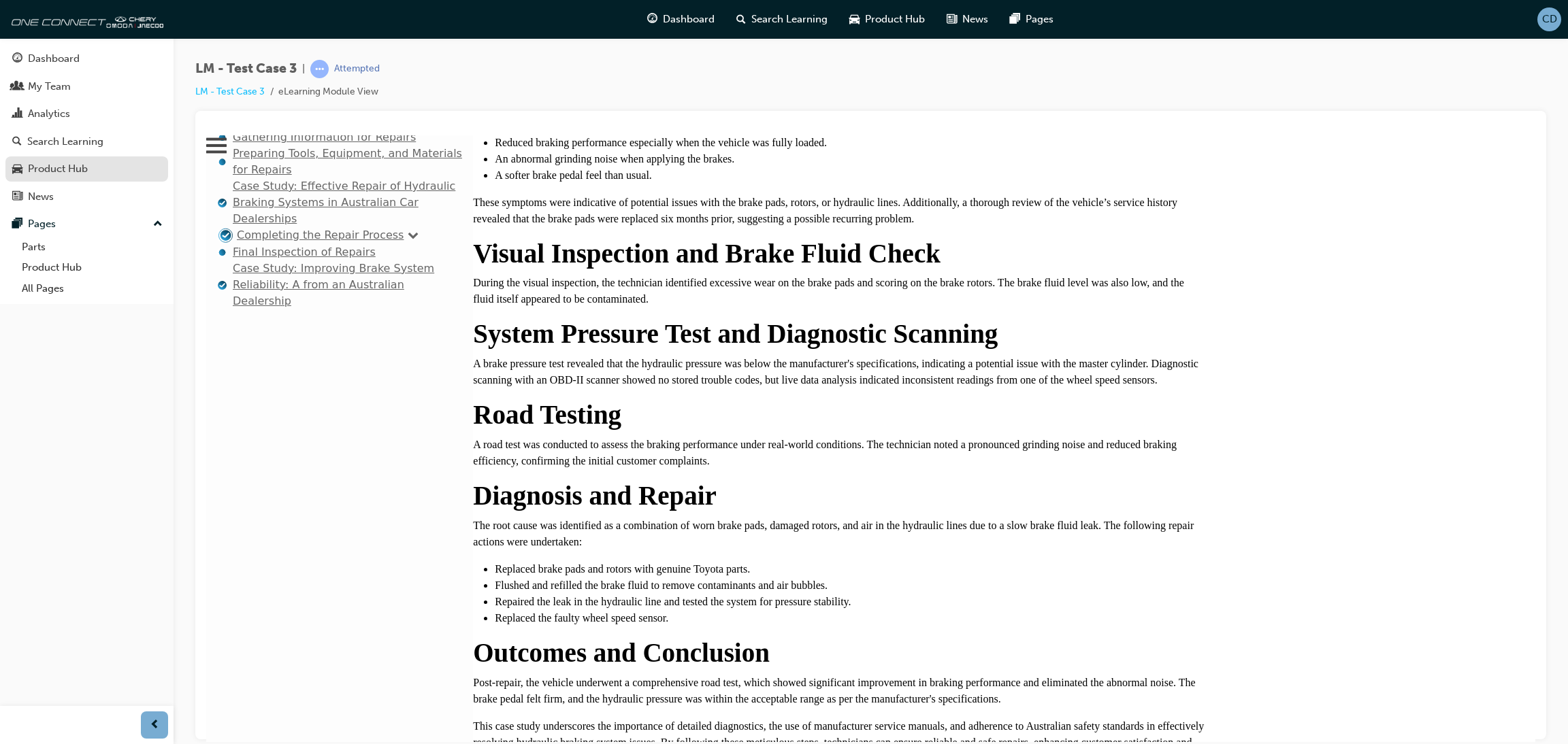
click at [76, 177] on div "Product Hub" at bounding box center [86, 169] width 149 height 17
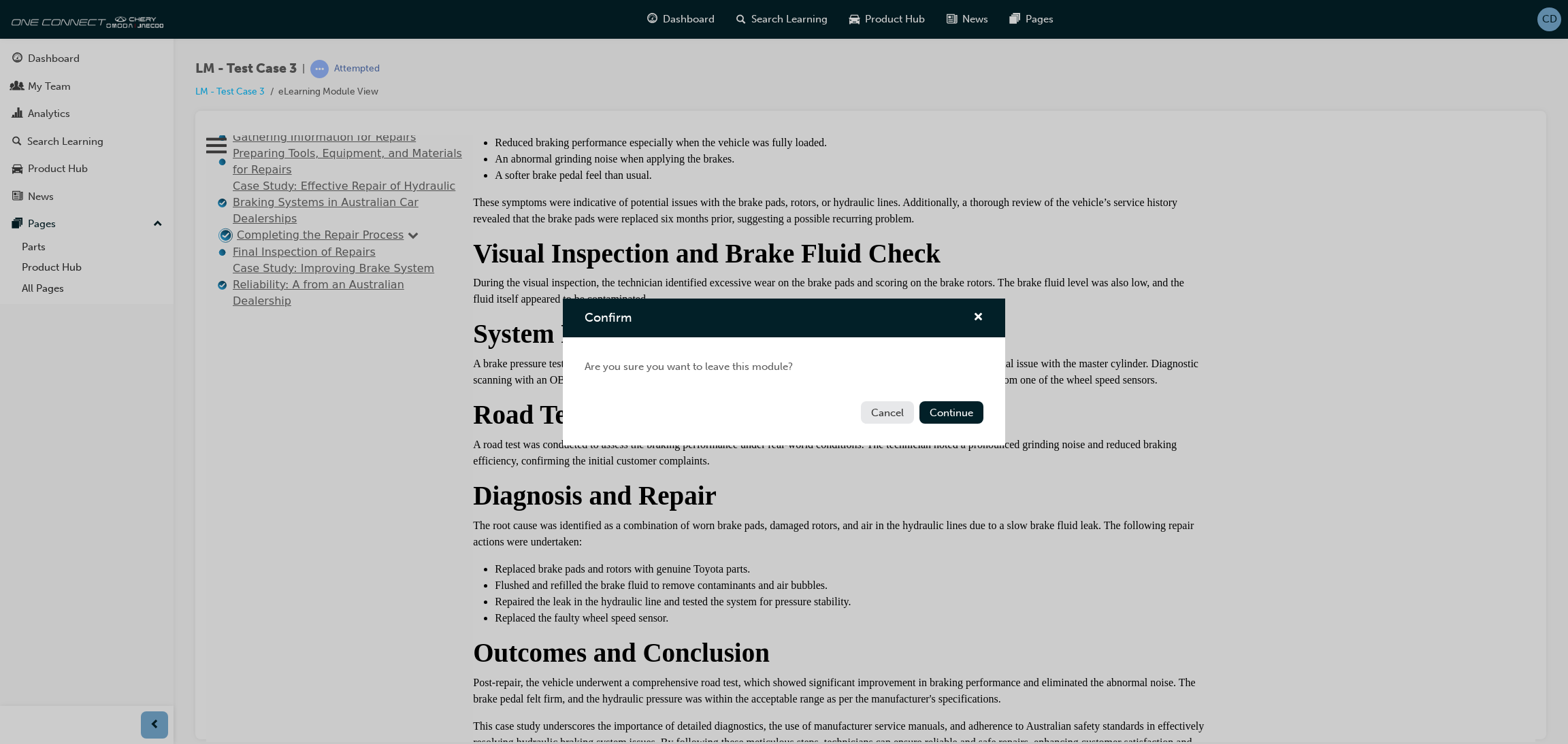
click at [985, 315] on div "Confirm" at bounding box center [784, 318] width 443 height 39
click at [977, 314] on span "cross-icon" at bounding box center [978, 318] width 10 height 12
